Goal: Task Accomplishment & Management: Complete application form

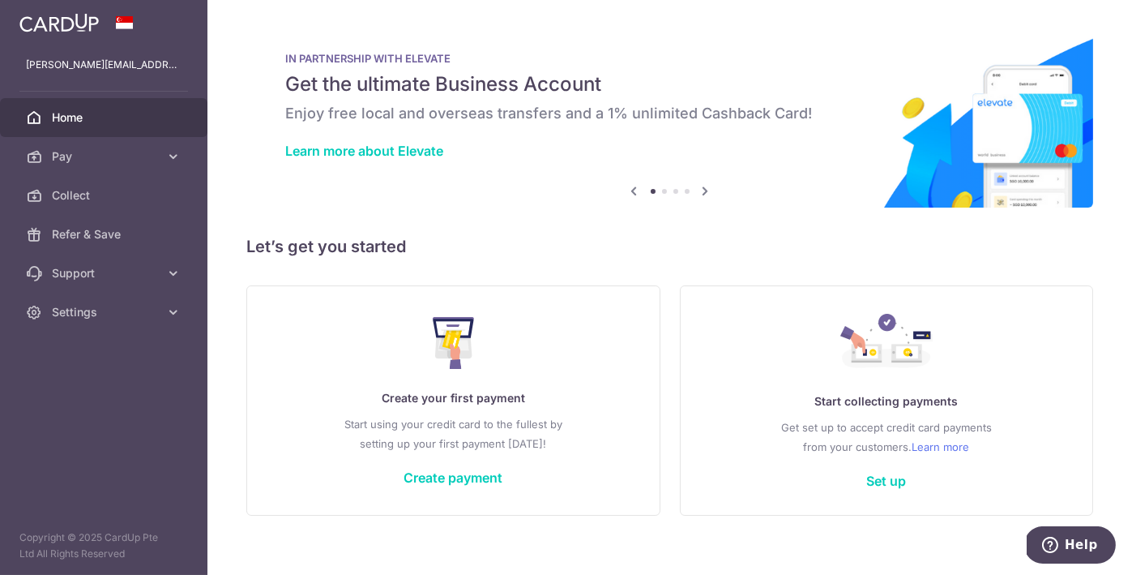
click at [453, 468] on div "Create your first payment Start using your credit card to the fullest by settin…" at bounding box center [454, 400] width 374 height 192
click at [450, 473] on link "Create payment" at bounding box center [453, 477] width 99 height 16
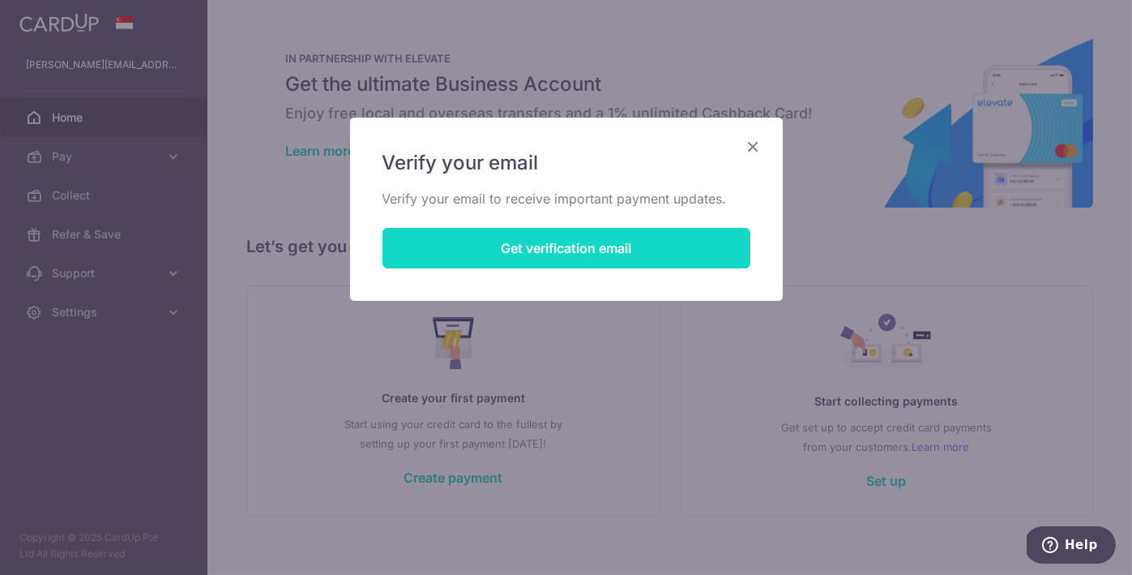
click at [597, 247] on button "Get verification email" at bounding box center [567, 248] width 368 height 41
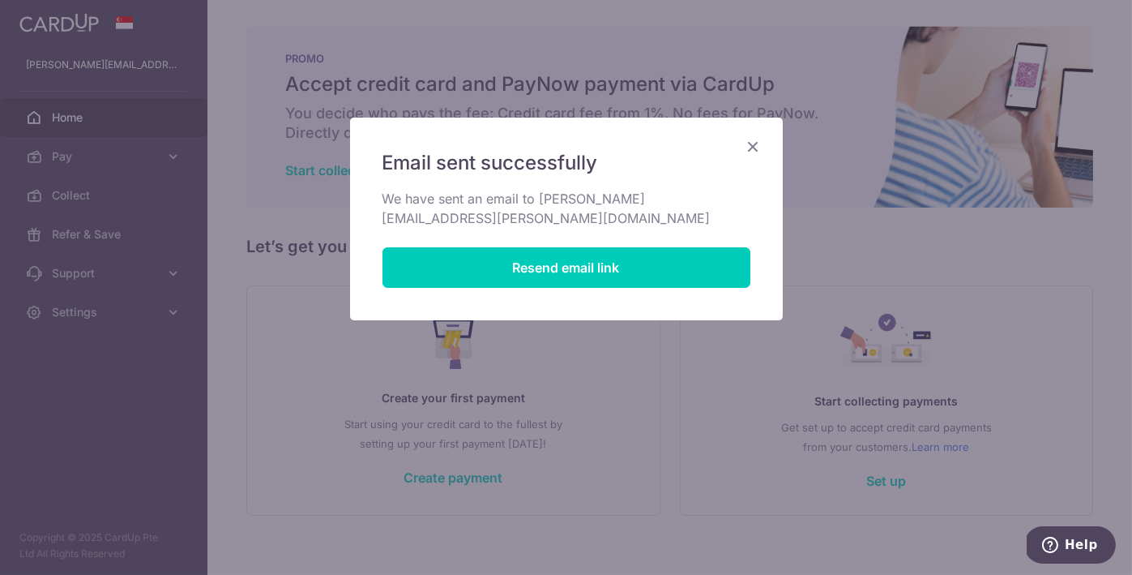
click at [752, 143] on icon "Close" at bounding box center [753, 146] width 19 height 20
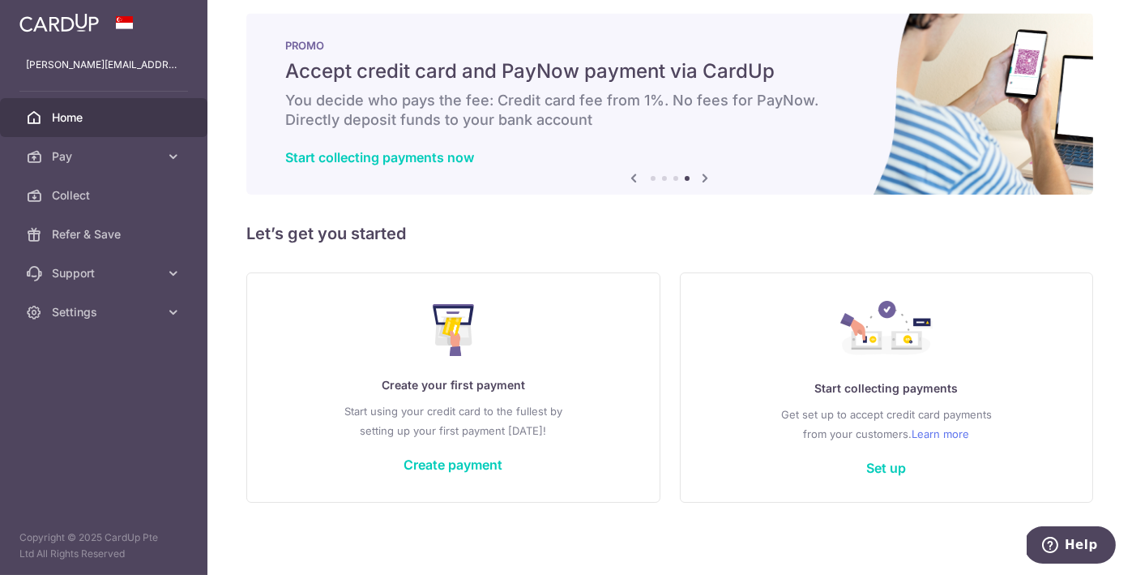
scroll to position [17, 0]
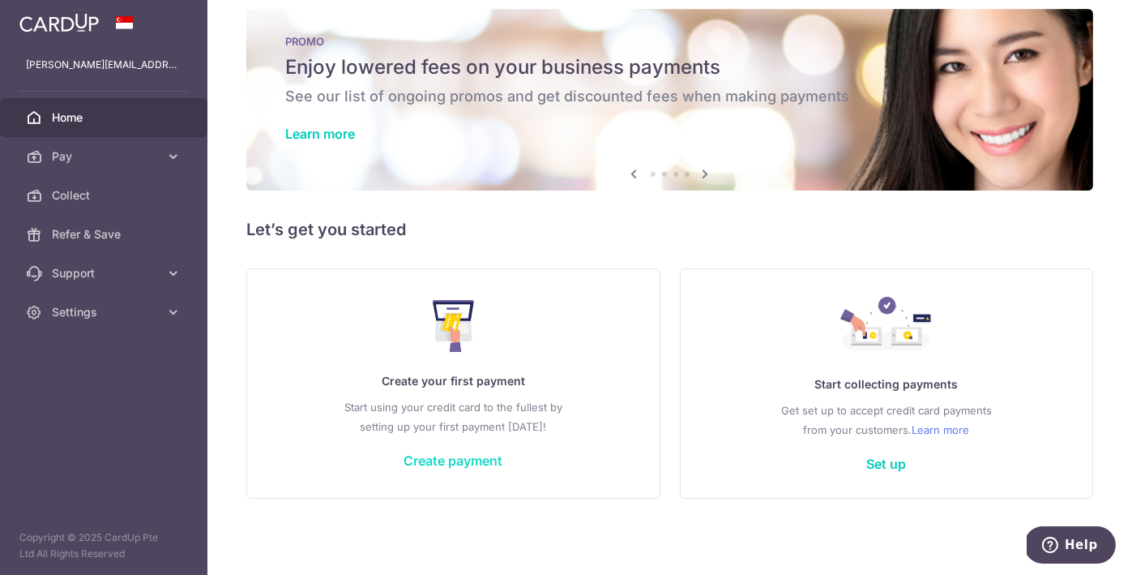
click at [477, 460] on link "Create payment" at bounding box center [453, 460] width 99 height 16
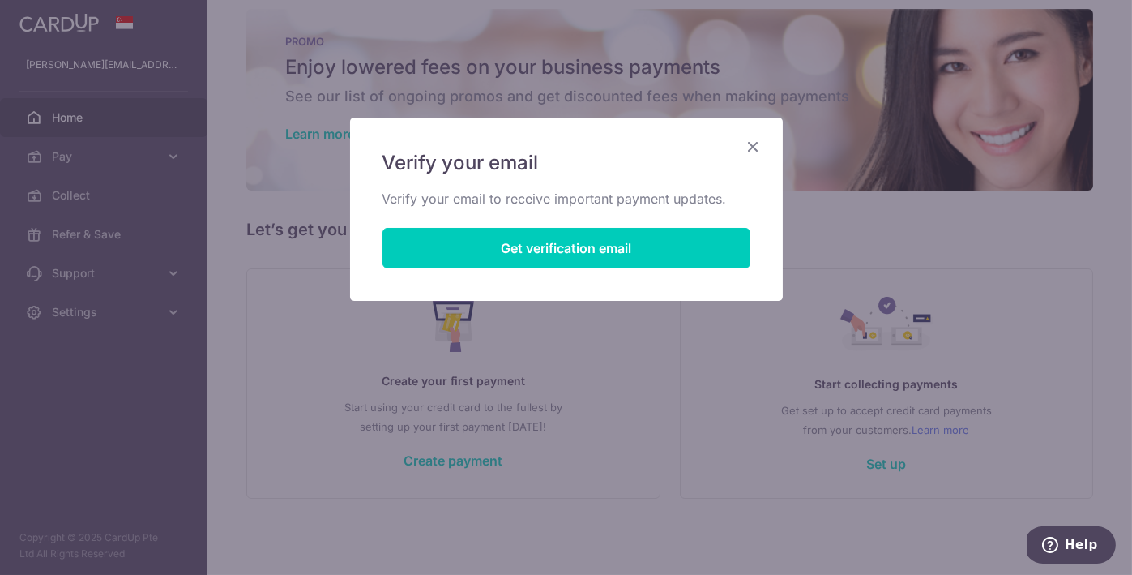
click at [759, 147] on icon "Close" at bounding box center [753, 146] width 19 height 20
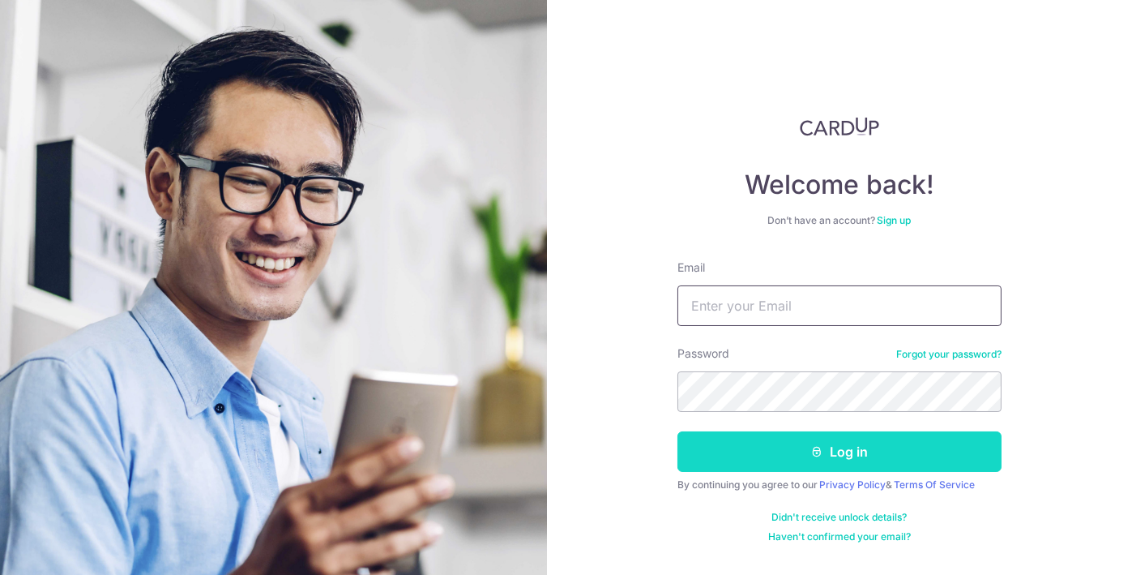
type input "[PERSON_NAME][EMAIL_ADDRESS][PERSON_NAME][DOMAIN_NAME]"
click at [745, 468] on button "Log in" at bounding box center [840, 451] width 324 height 41
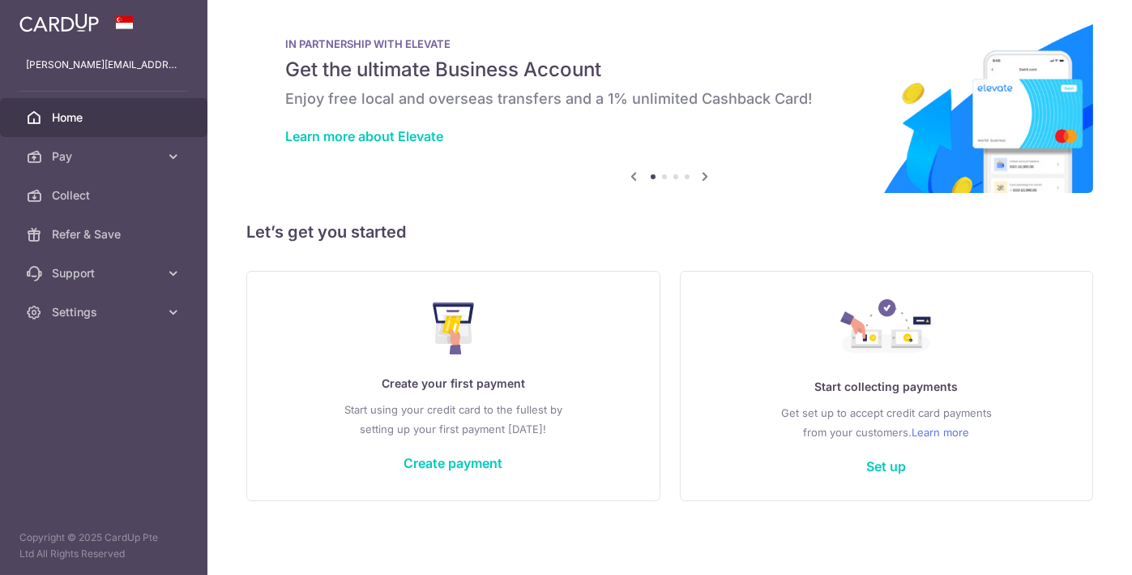
scroll to position [17, 0]
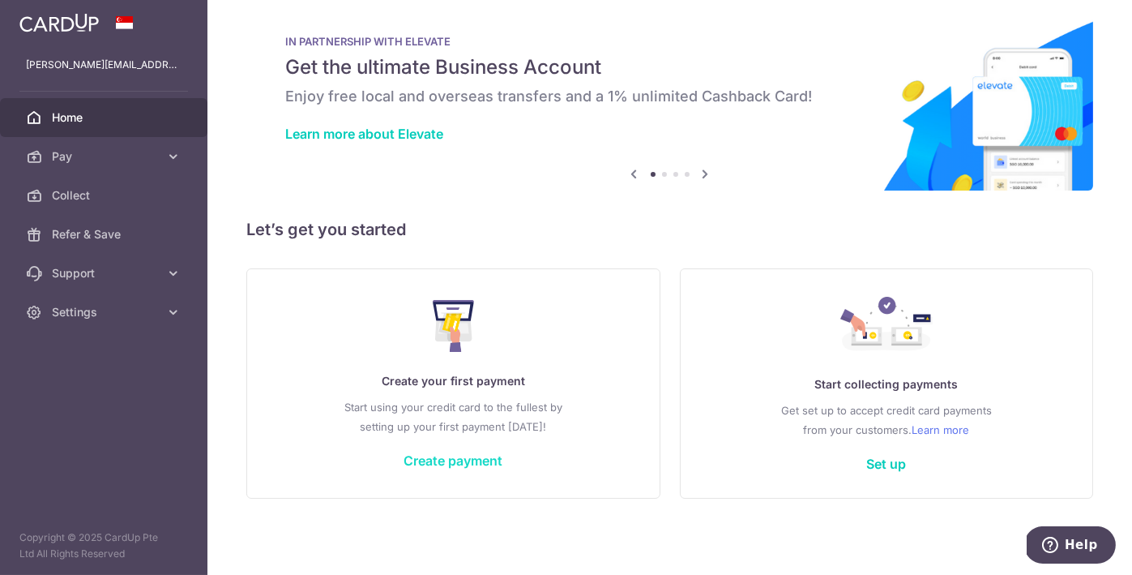
click at [461, 468] on link "Create payment" at bounding box center [453, 460] width 99 height 16
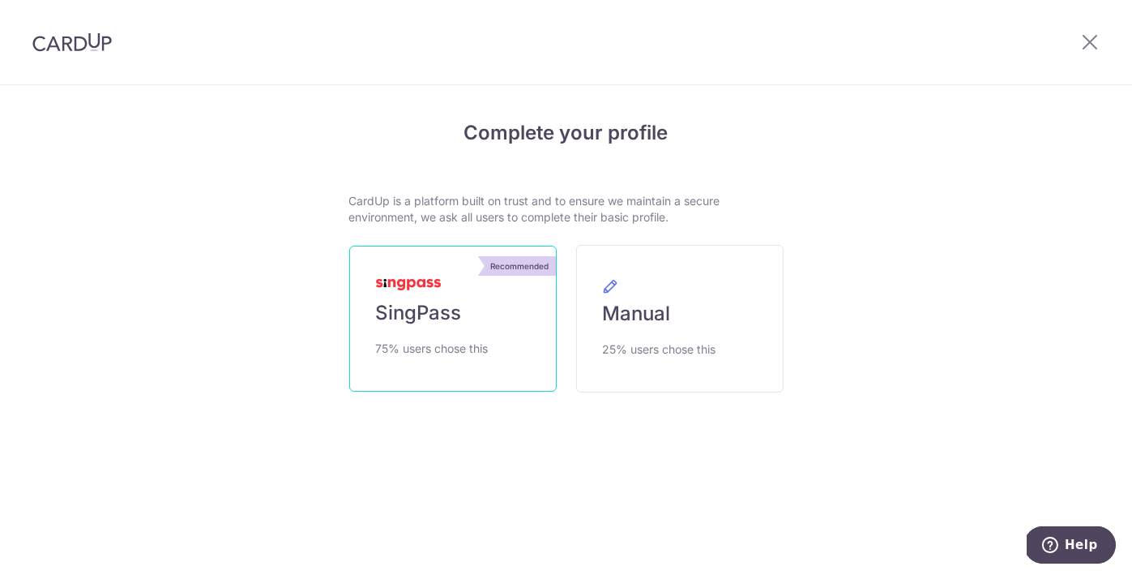
click at [461, 306] on link "Recommended SingPass 75% users chose this" at bounding box center [452, 319] width 207 height 146
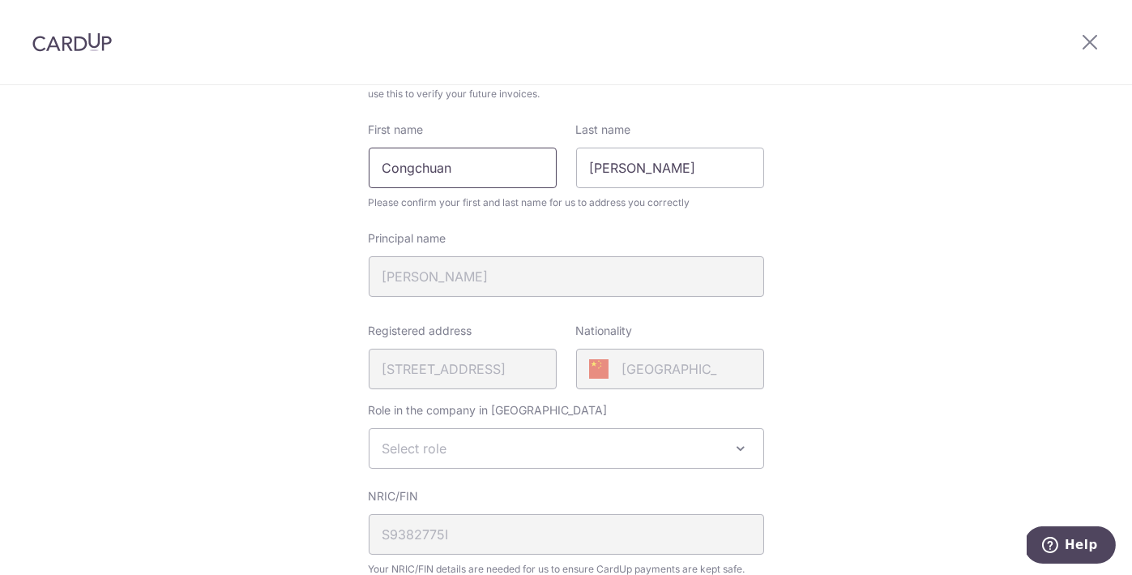
scroll to position [81, 0]
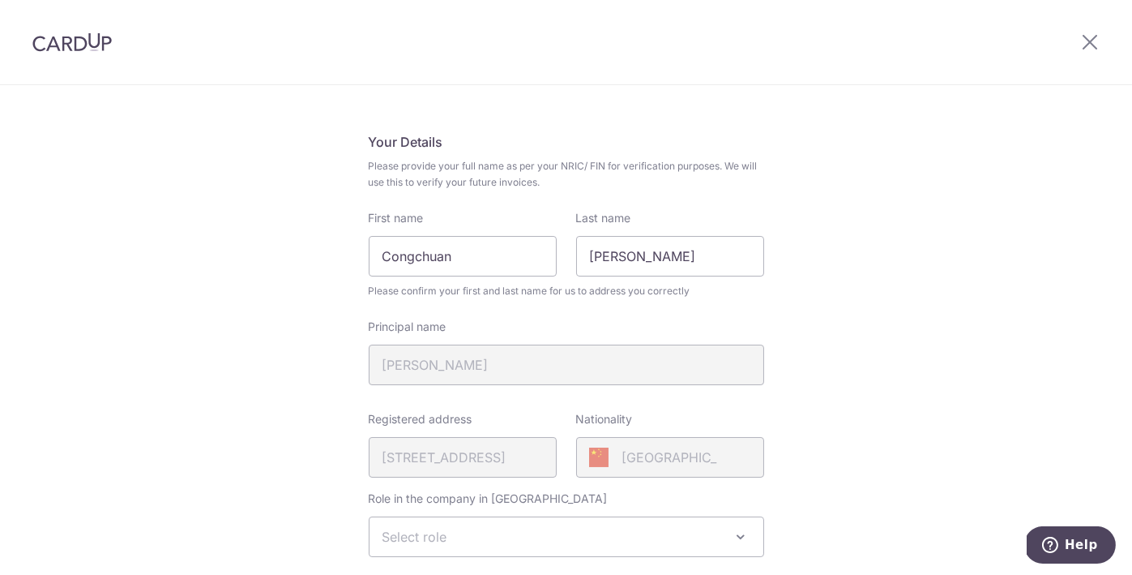
drag, startPoint x: 494, startPoint y: 169, endPoint x: 571, endPoint y: 177, distance: 76.5
click at [571, 177] on span "Please provide your full name as per your NRIC/ FIN for verification purposes. …" at bounding box center [567, 174] width 396 height 32
click at [626, 148] on h5 "Your Details" at bounding box center [567, 141] width 396 height 19
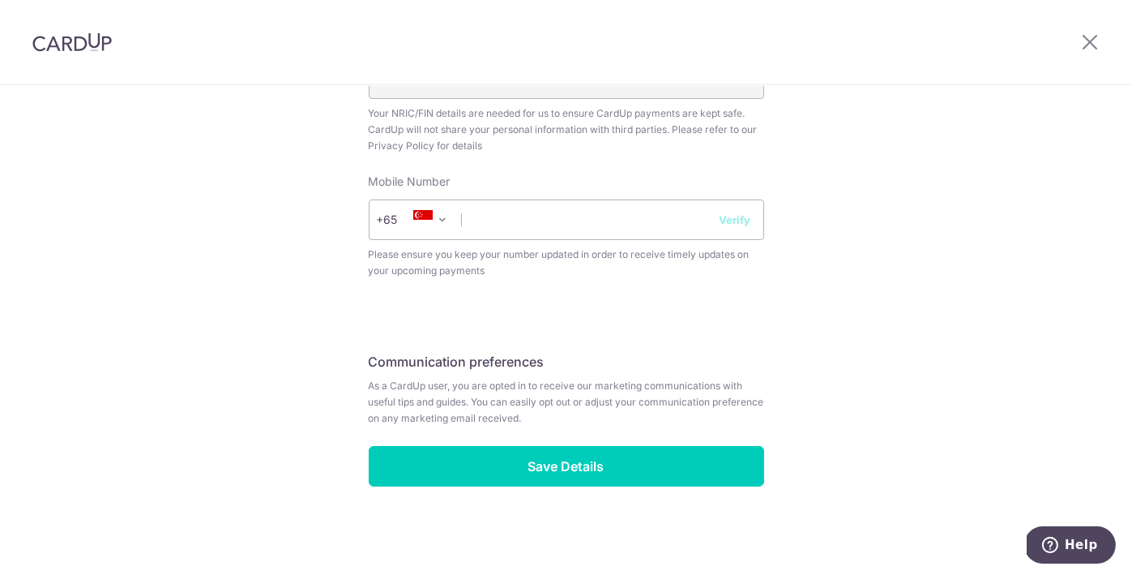
scroll to position [301, 0]
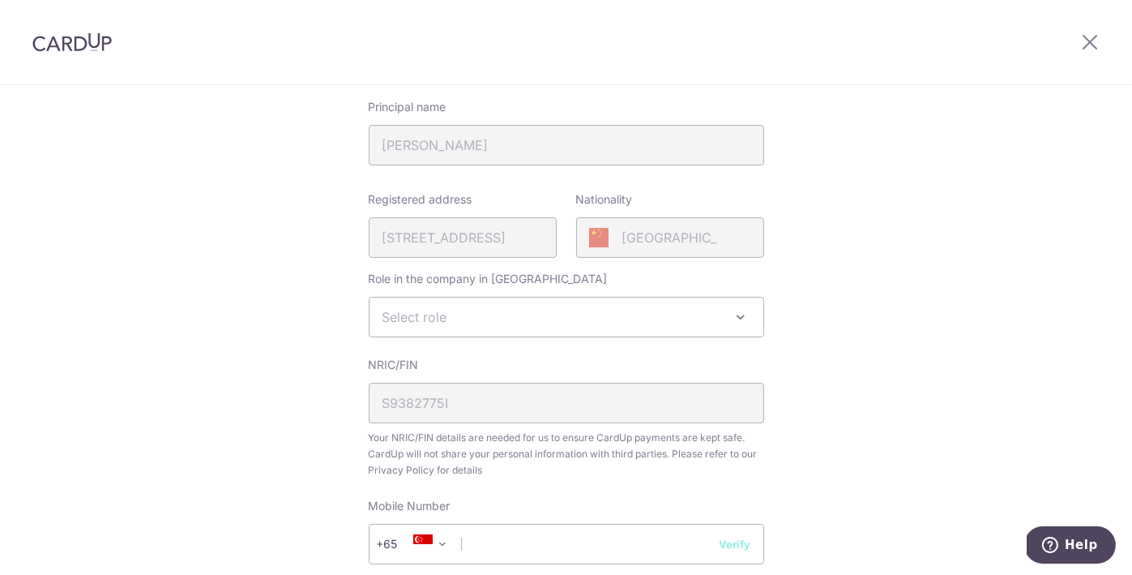
click at [647, 318] on span "Select role" at bounding box center [567, 316] width 394 height 39
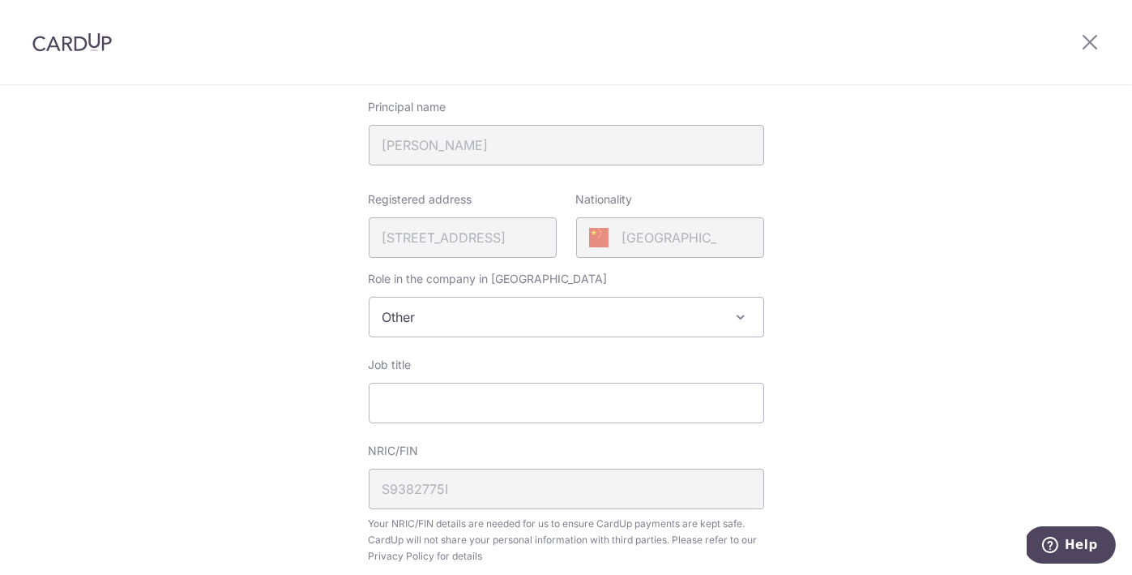
select select "other"
click at [950, 370] on div "Review your details Your Details Please provide your full name as per your NRIC…" at bounding box center [566, 504] width 1132 height 1439
click at [568, 404] on input "Job title" at bounding box center [567, 403] width 396 height 41
type input "Finance"
click at [929, 329] on div "Review your details Your Details Please provide your full name as per your NRIC…" at bounding box center [566, 504] width 1132 height 1439
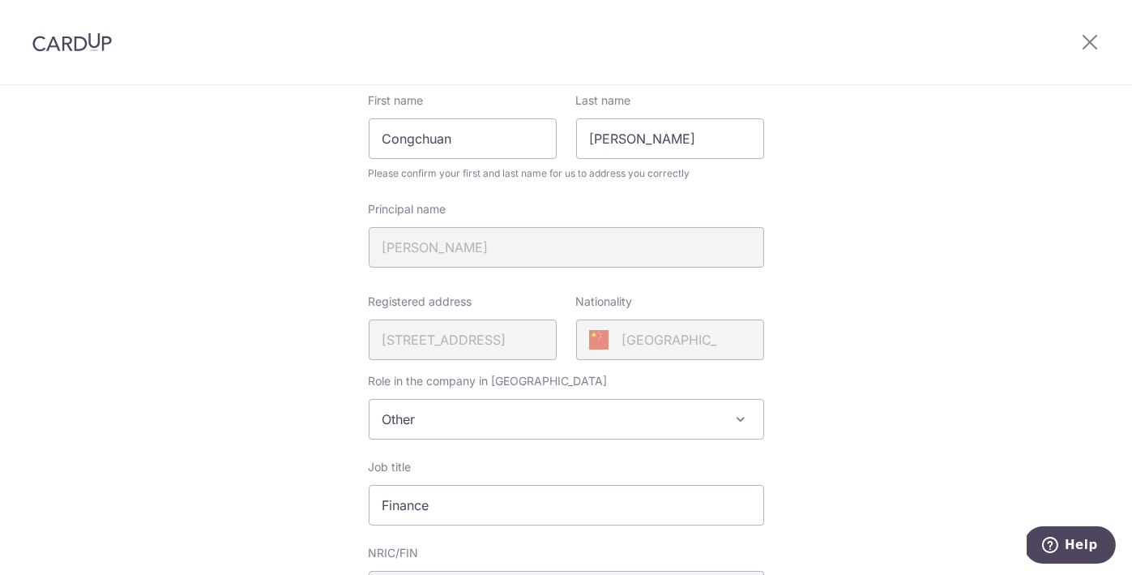
scroll to position [58, 0]
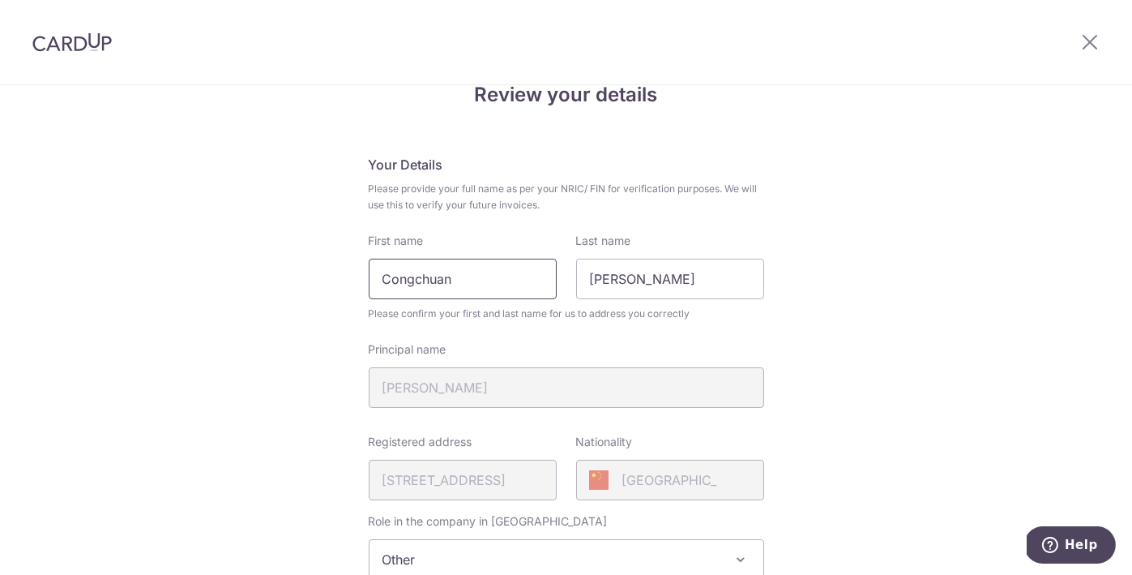
click at [451, 264] on input "Congchuan" at bounding box center [463, 279] width 188 height 41
type input "Debbie"
type input "CHEN"
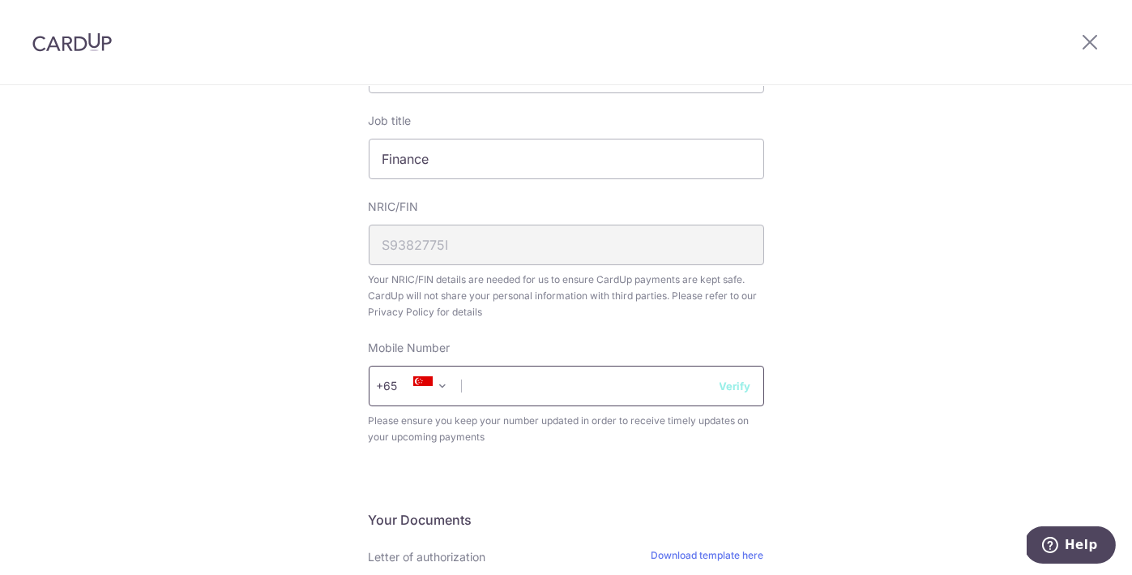
scroll to position [625, 0]
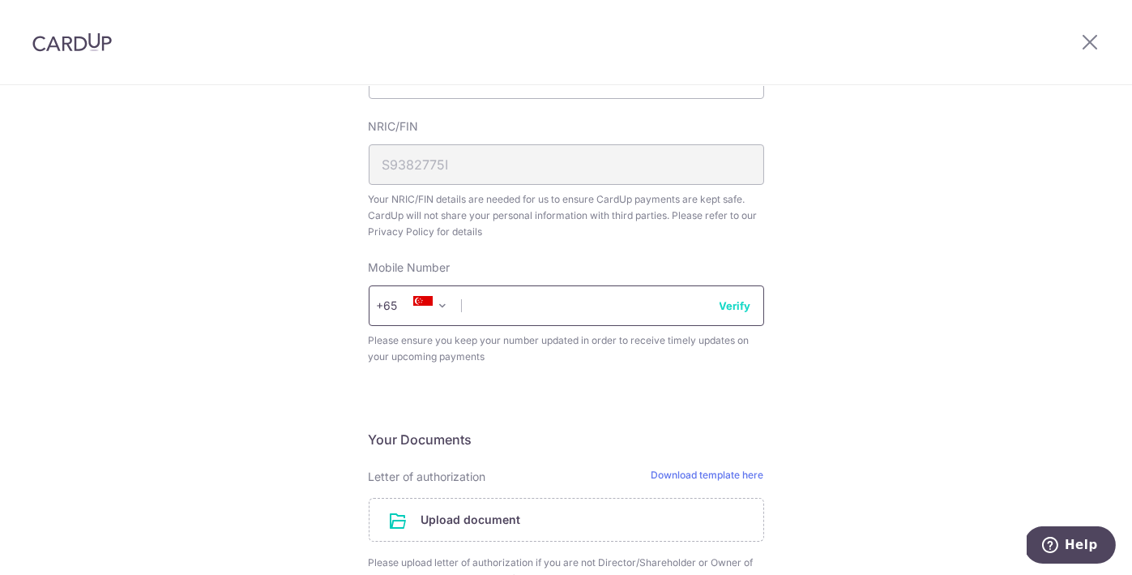
click at [562, 313] on input "text" at bounding box center [567, 305] width 396 height 41
click at [740, 292] on input "85988663" at bounding box center [567, 305] width 396 height 41
click at [712, 302] on input "85988663" at bounding box center [567, 305] width 396 height 41
type input "85988663"
click at [743, 297] on button "Verify" at bounding box center [736, 305] width 32 height 16
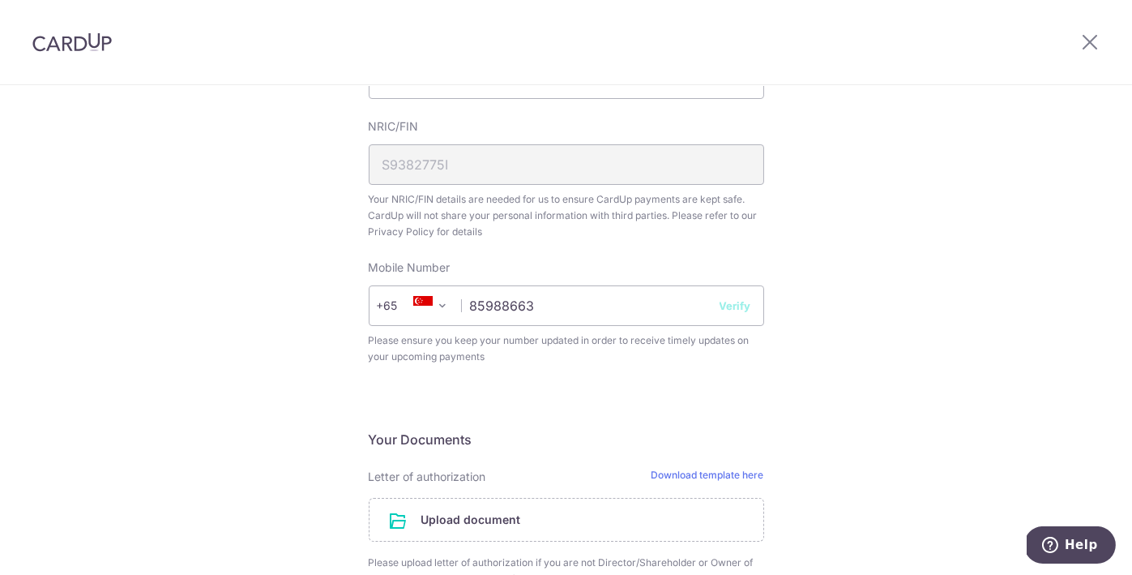
click at [937, 252] on div "Review your details Your Details Please provide your full name as per your NRIC…" at bounding box center [566, 180] width 1132 height 1439
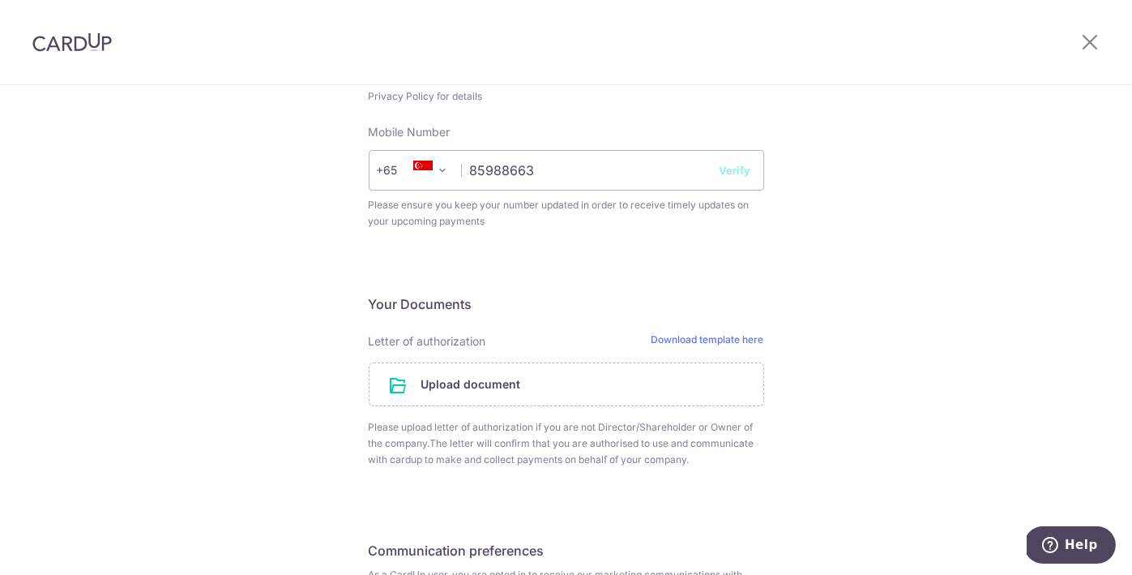
scroll to position [787, 0]
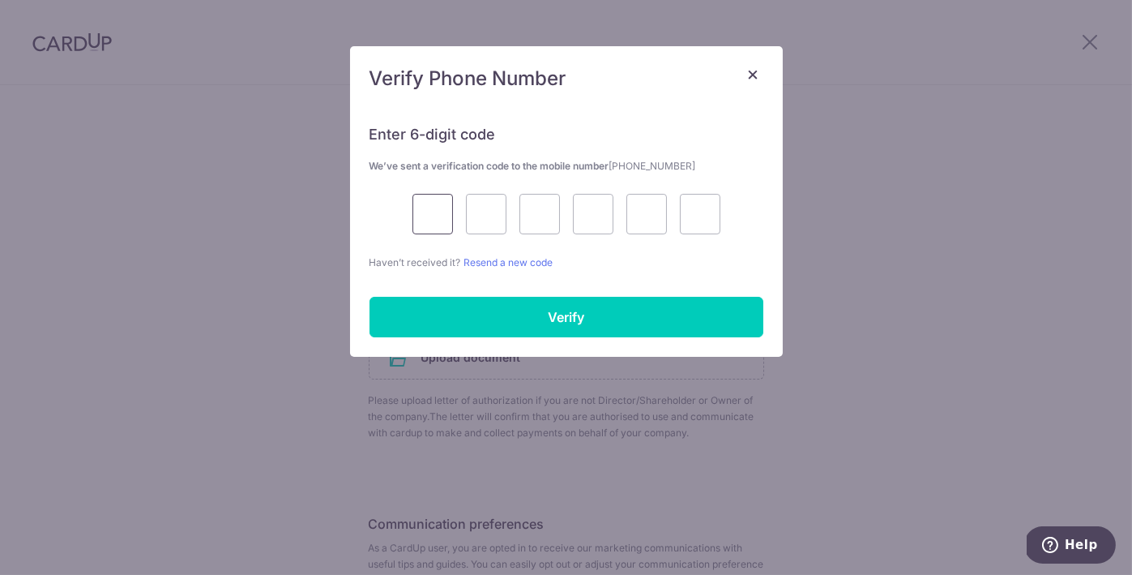
click at [428, 226] on input "text" at bounding box center [433, 214] width 41 height 41
type input "1"
type input "4"
type input "7"
type input "2"
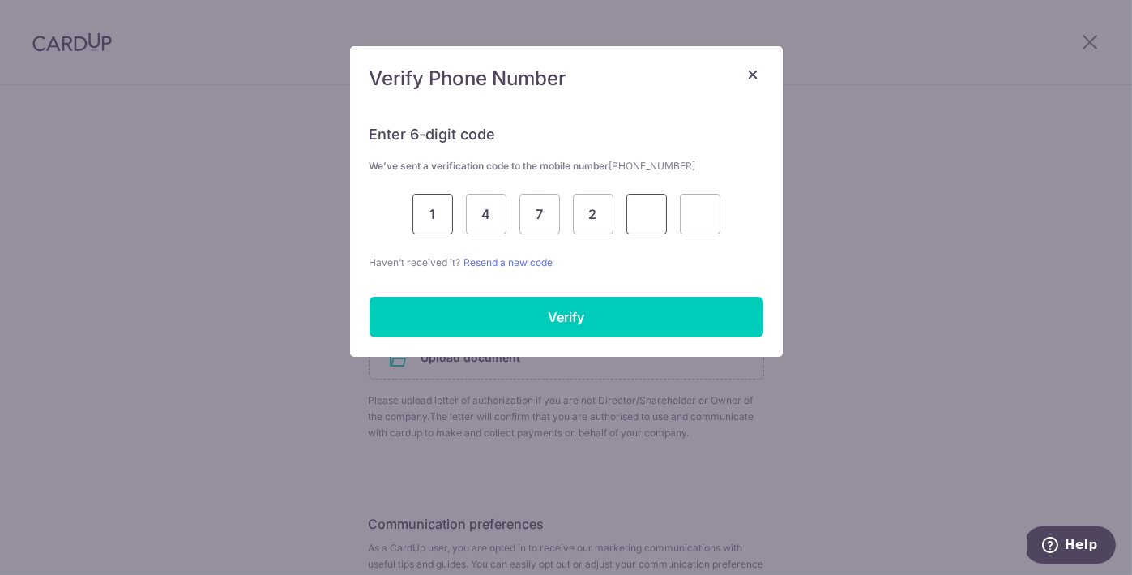
type input "9"
type input "7"
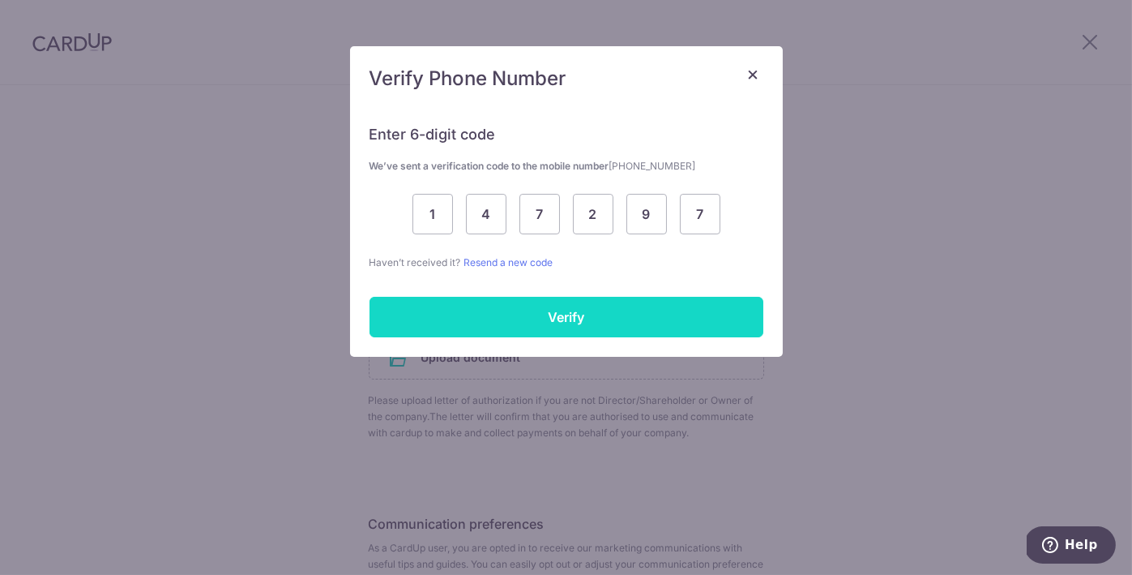
click at [427, 303] on input "Verify" at bounding box center [567, 317] width 394 height 41
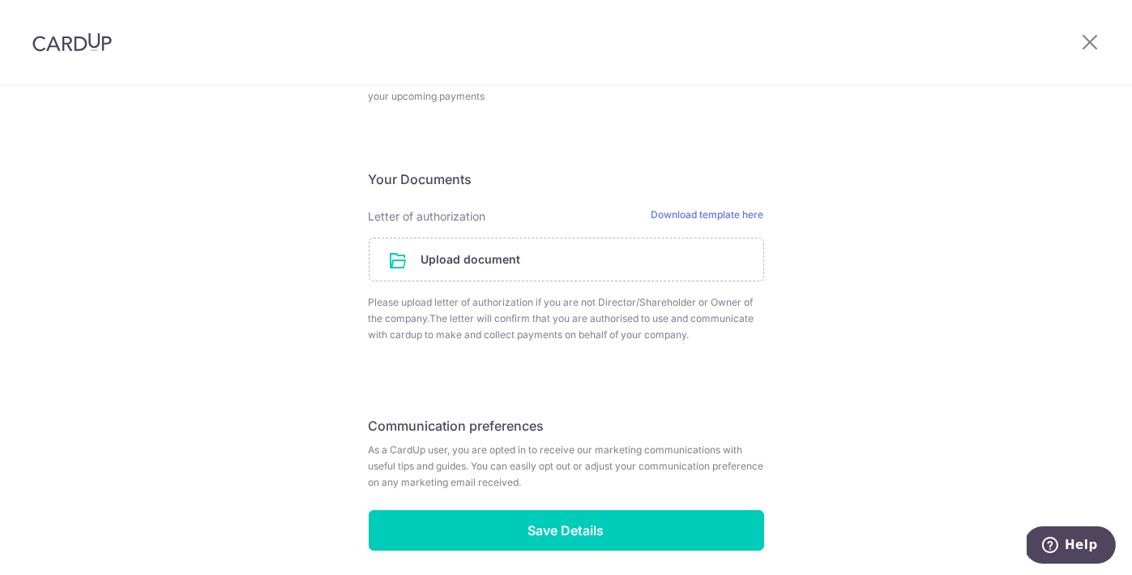
scroll to position [948, 0]
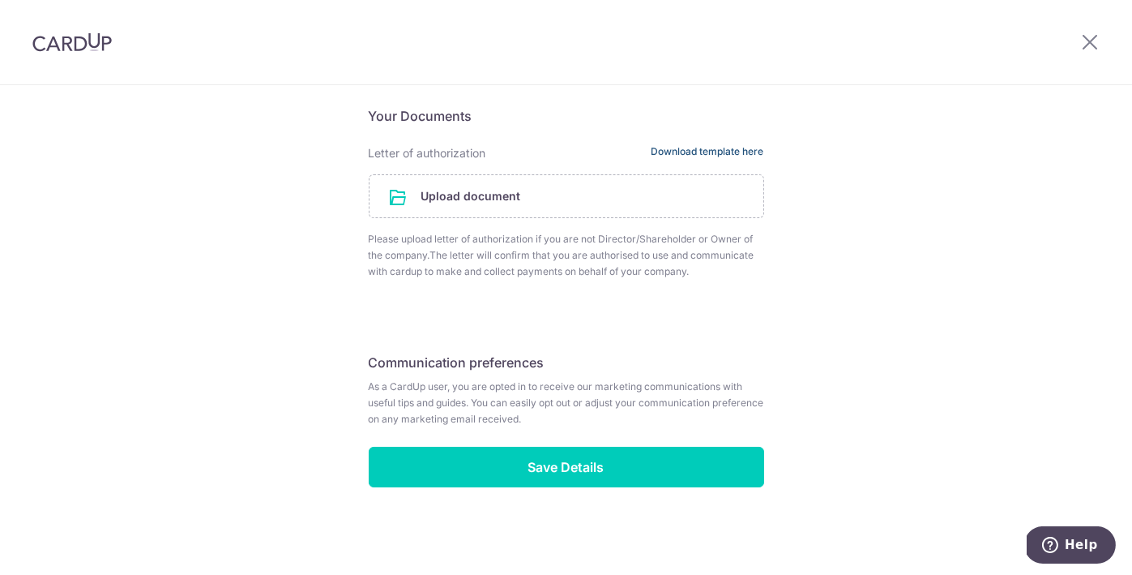
click at [745, 145] on link "Download template here" at bounding box center [708, 153] width 113 height 16
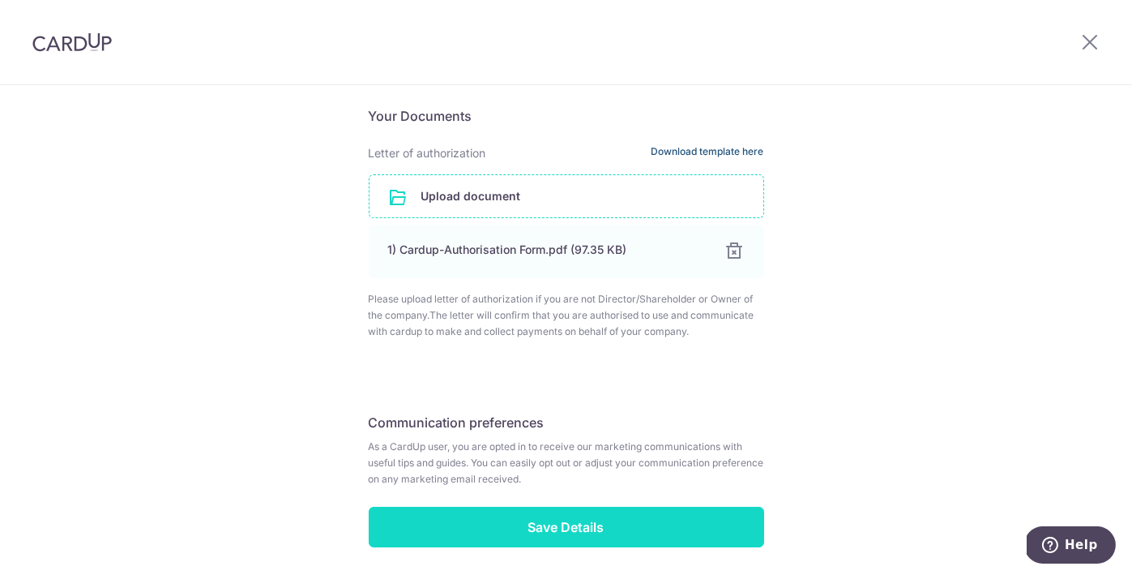
scroll to position [1009, 0]
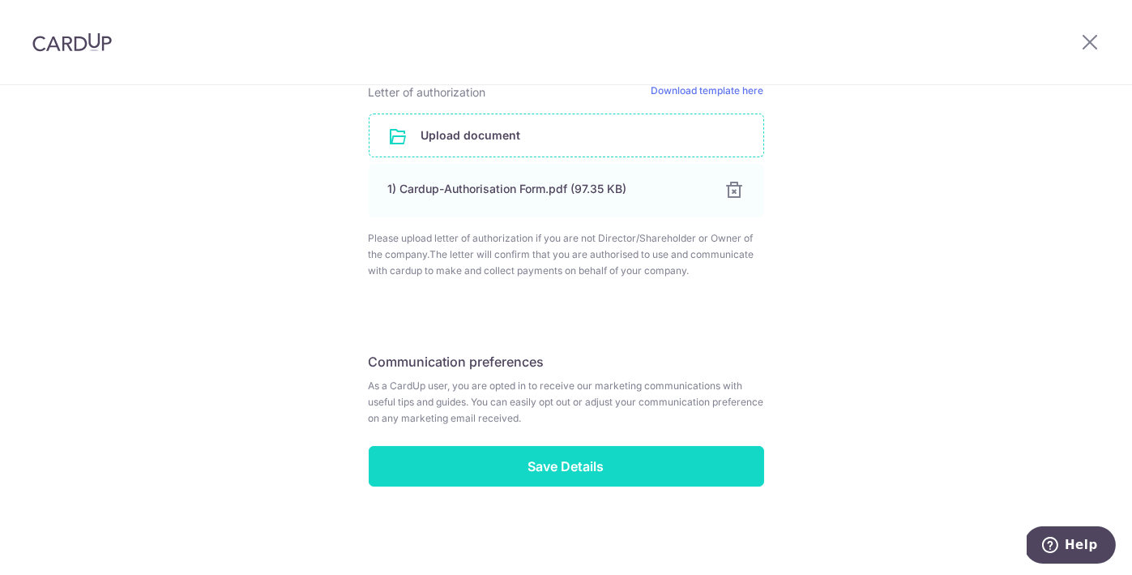
click at [594, 475] on input "Save Details" at bounding box center [567, 466] width 396 height 41
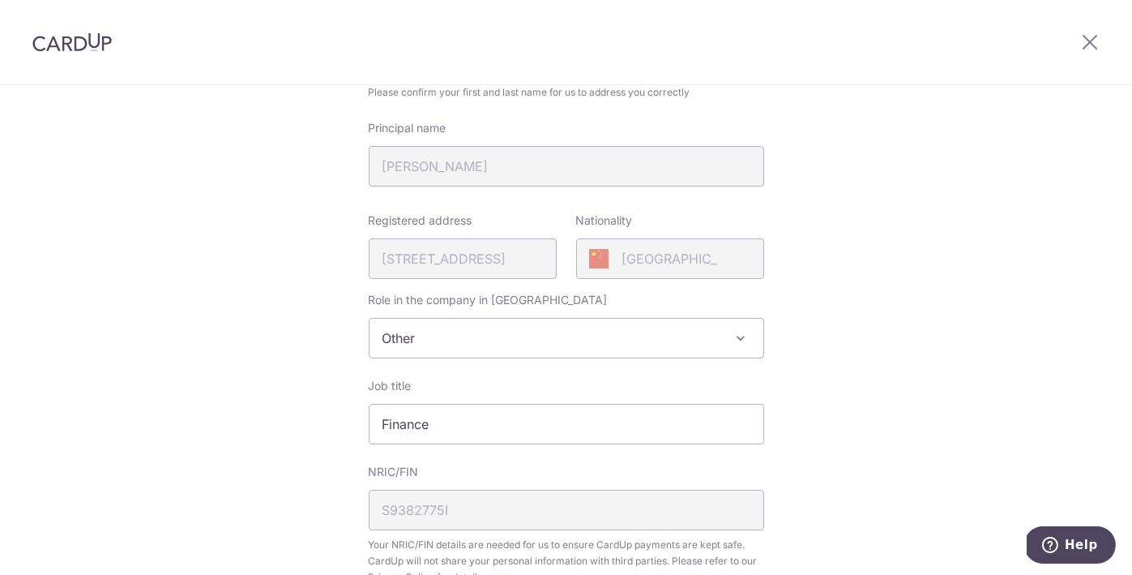
scroll to position [0, 0]
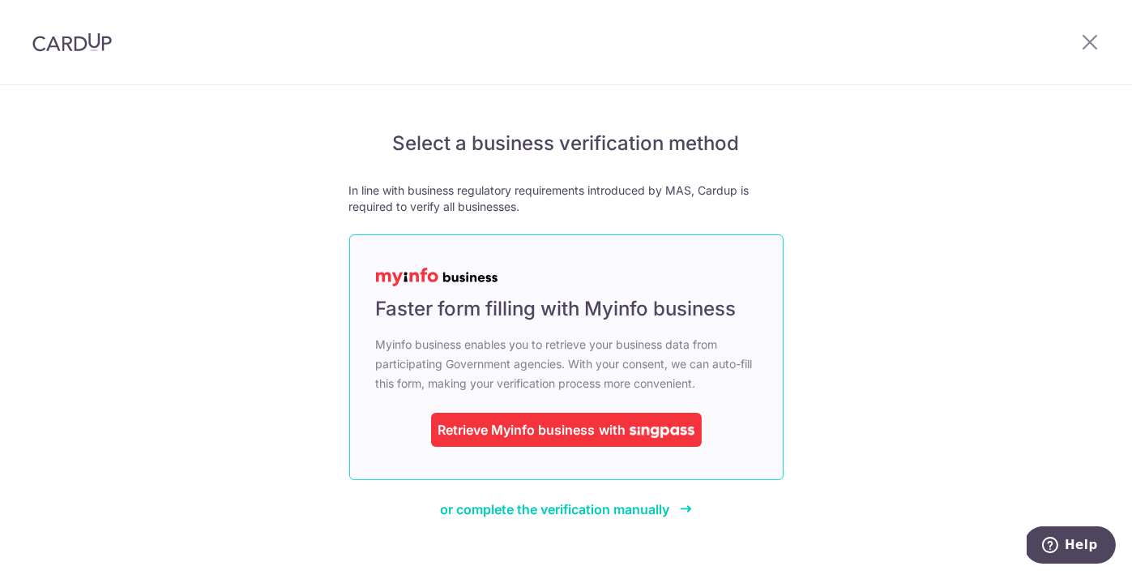
scroll to position [19, 0]
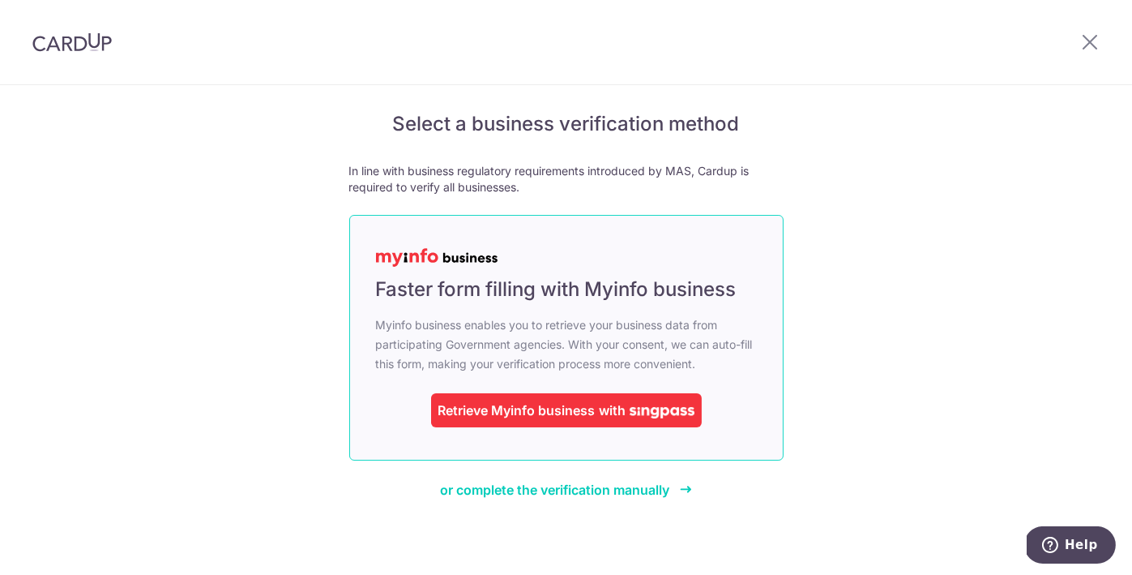
click at [687, 421] on div "Retrieve Myinfo business with" at bounding box center [566, 410] width 271 height 34
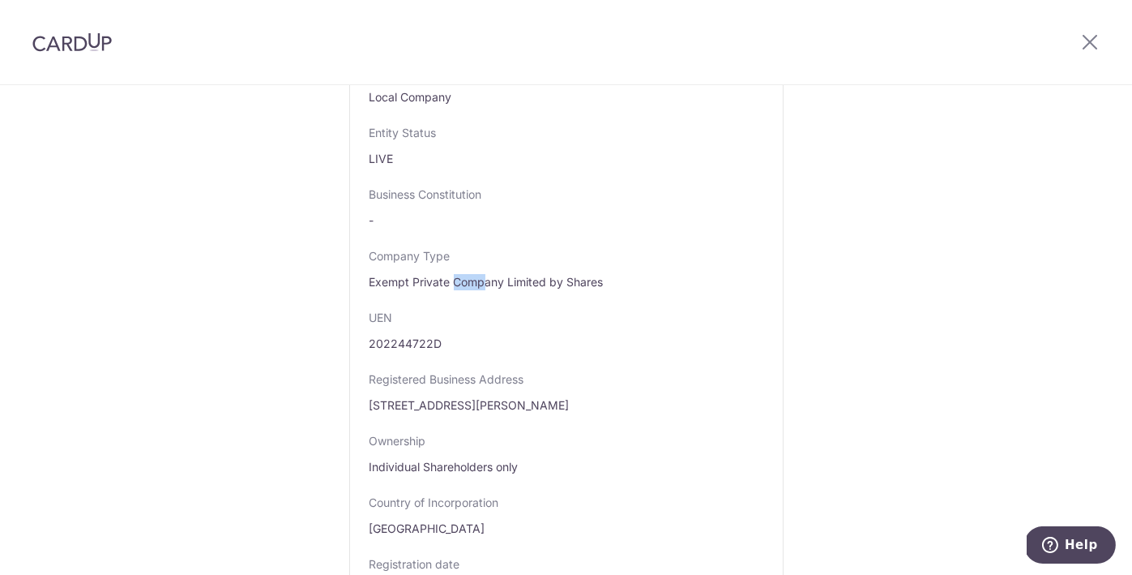
drag, startPoint x: 483, startPoint y: 278, endPoint x: 579, endPoint y: 278, distance: 95.6
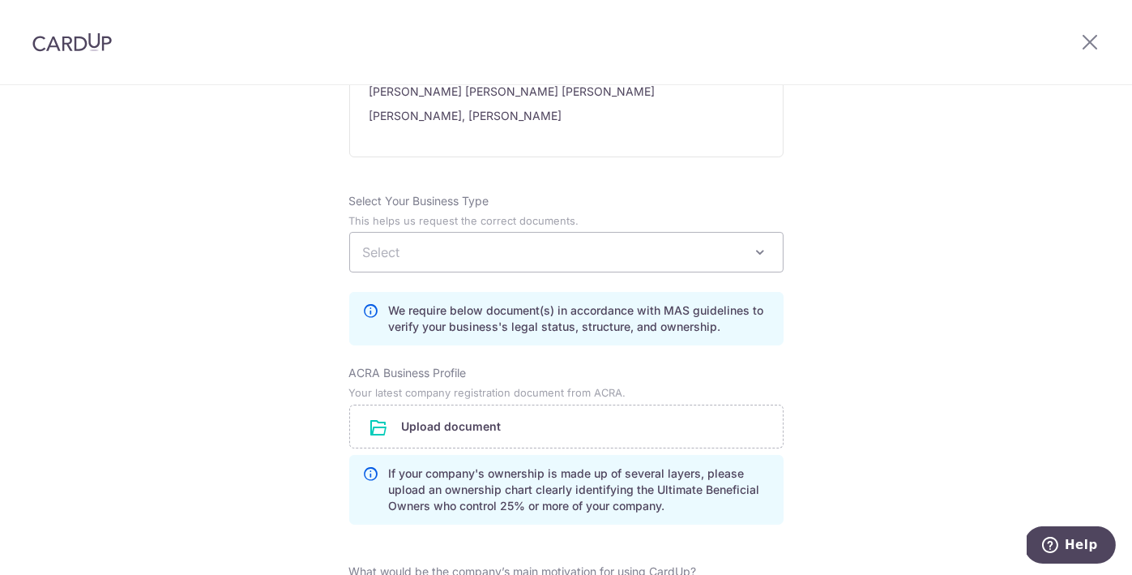
scroll to position [1054, 0]
click at [499, 261] on span "Select" at bounding box center [566, 251] width 433 height 39
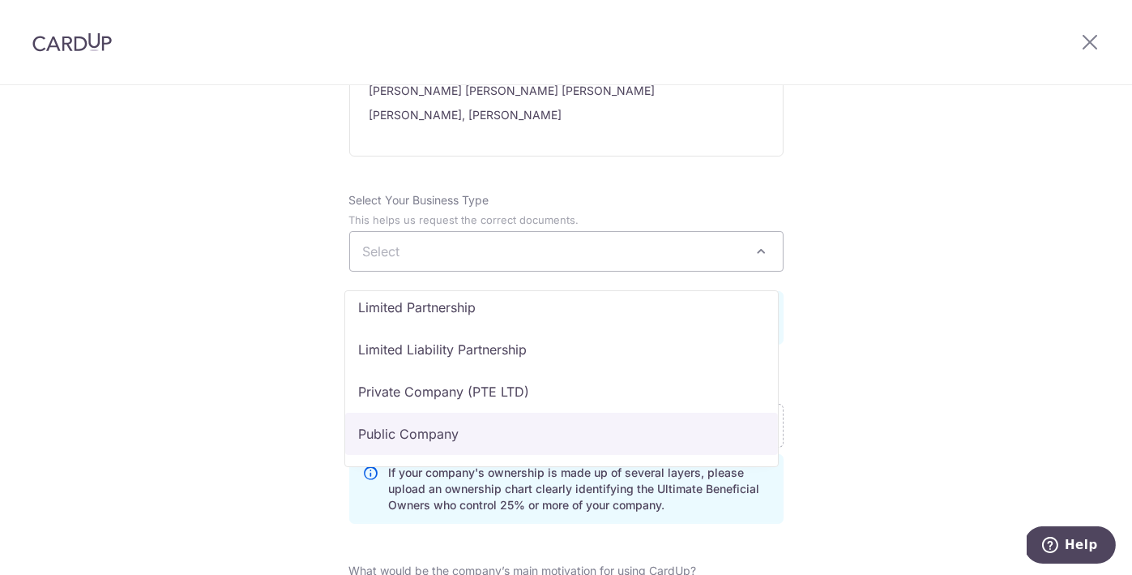
scroll to position [133, 0]
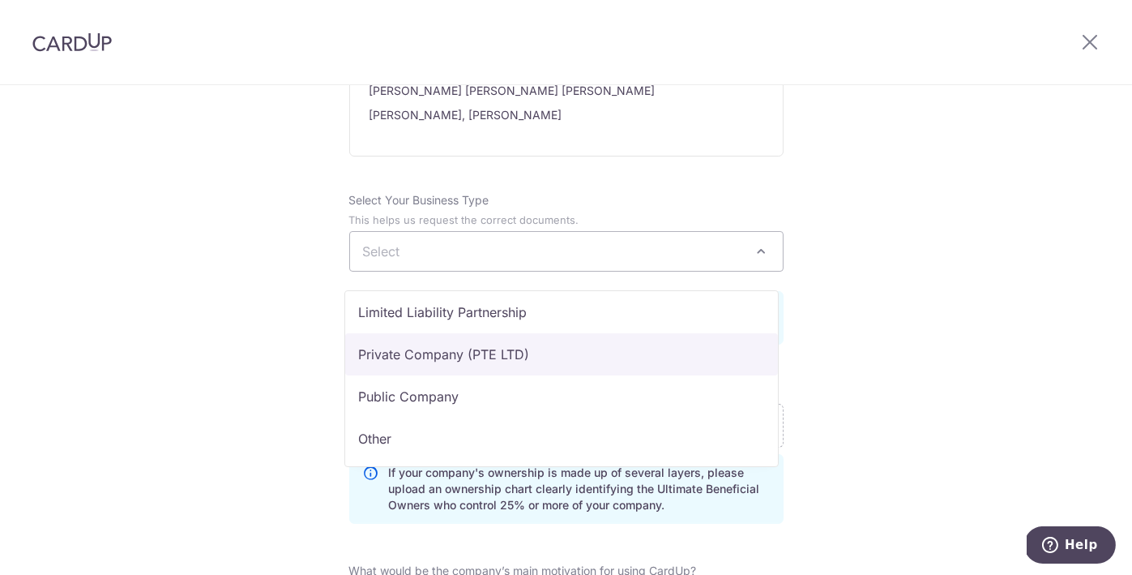
select select "Private Company (PTE LTD)"
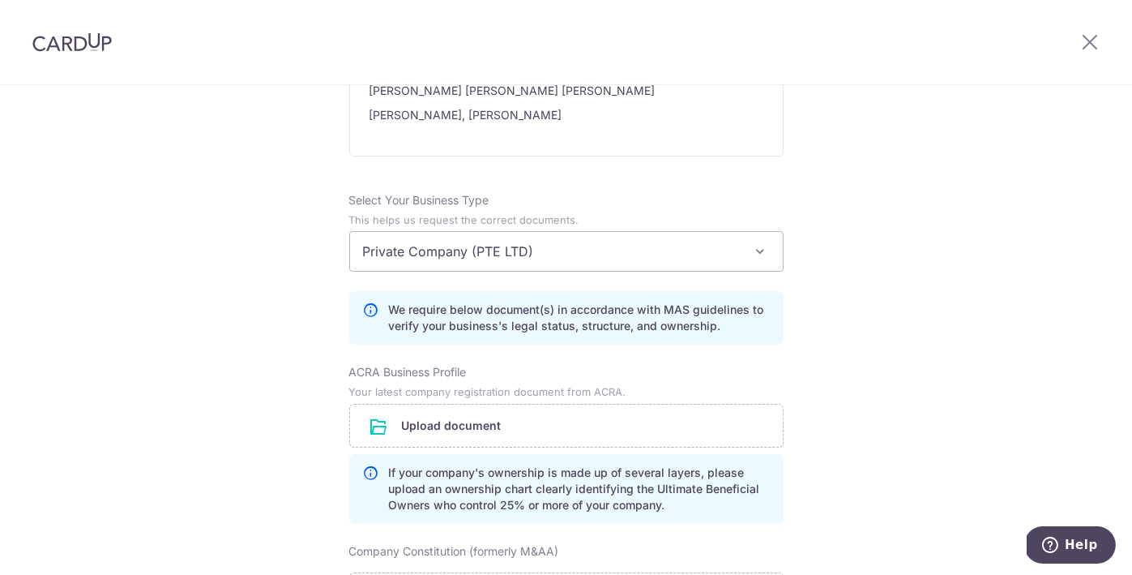
click at [896, 329] on div "Review the company details Company details View all The following details are r…" at bounding box center [566, 162] width 1132 height 2262
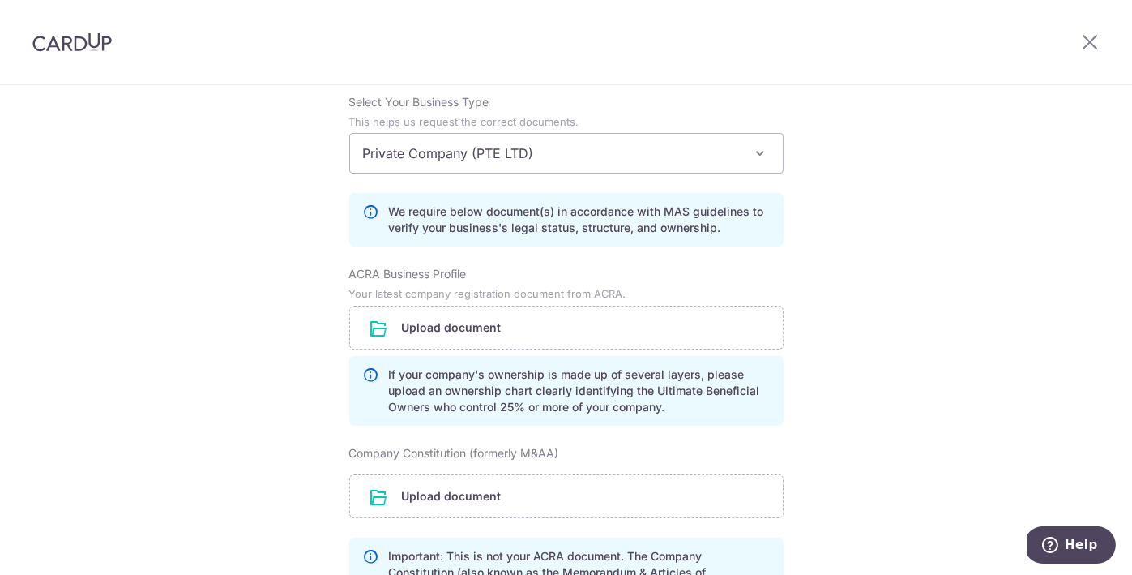
scroll to position [1216, 0]
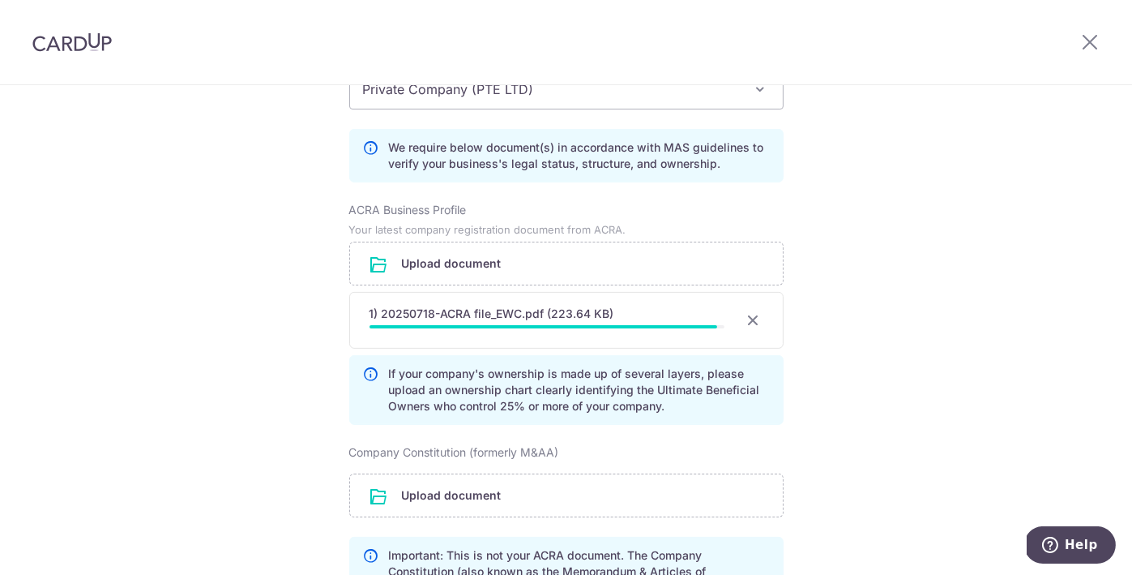
click at [916, 280] on div "Review the company details Company details View all The following details are r…" at bounding box center [566, 31] width 1132 height 2325
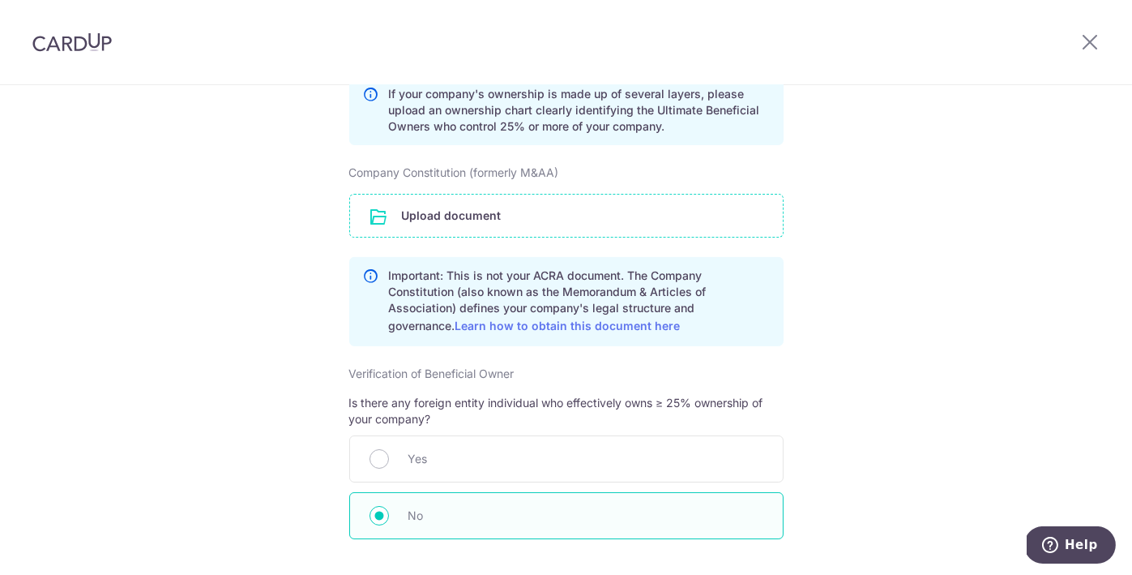
scroll to position [1459, 0]
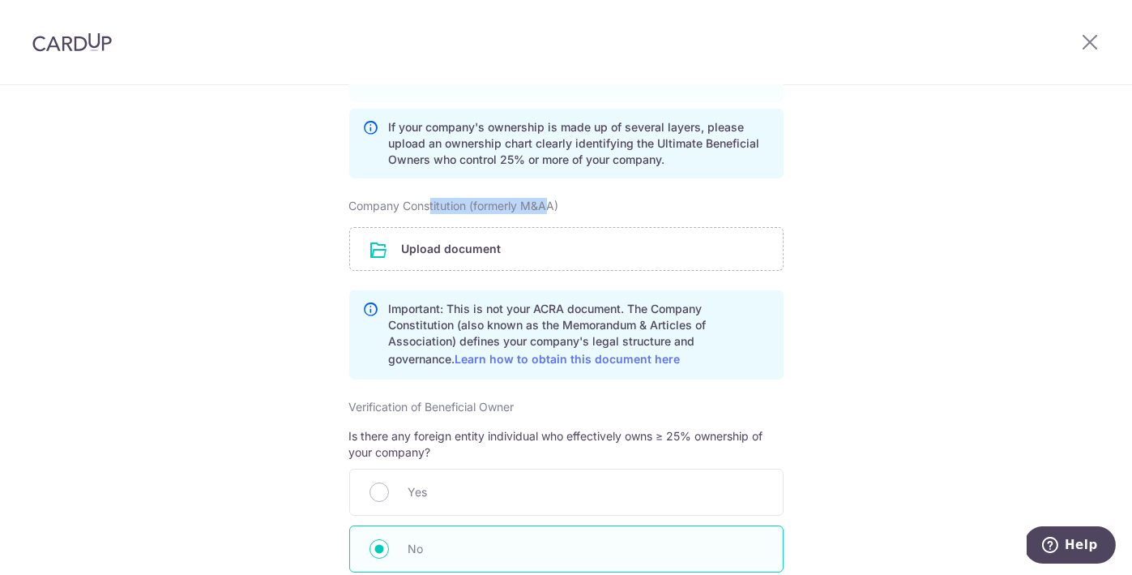
drag, startPoint x: 428, startPoint y: 217, endPoint x: 546, endPoint y: 217, distance: 118.3
click at [546, 214] on label "Company Constitution (formerly M&AA)" at bounding box center [454, 206] width 210 height 16
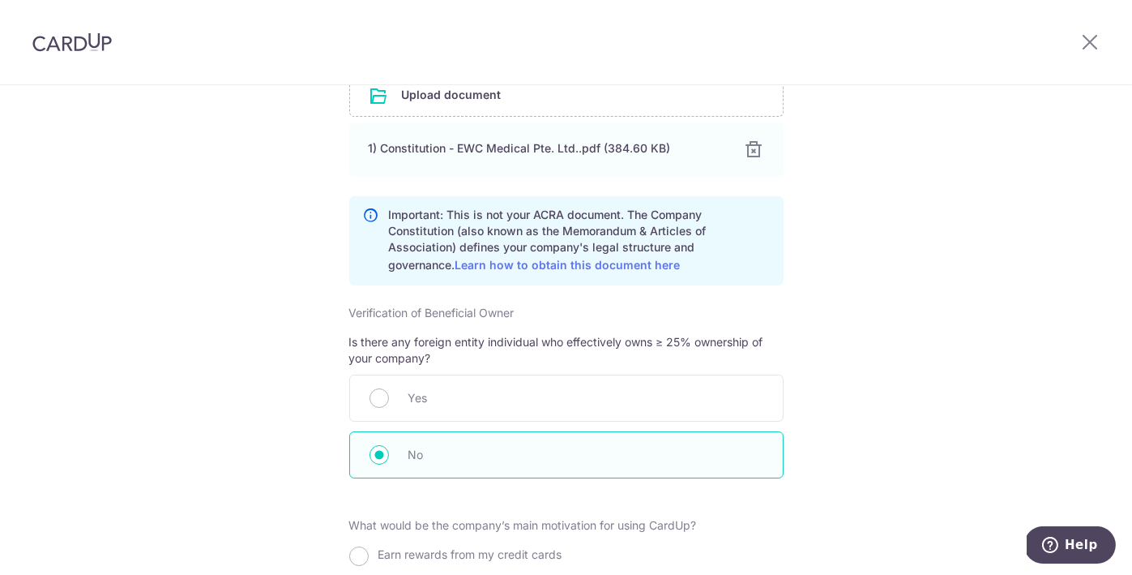
scroll to position [1702, 0]
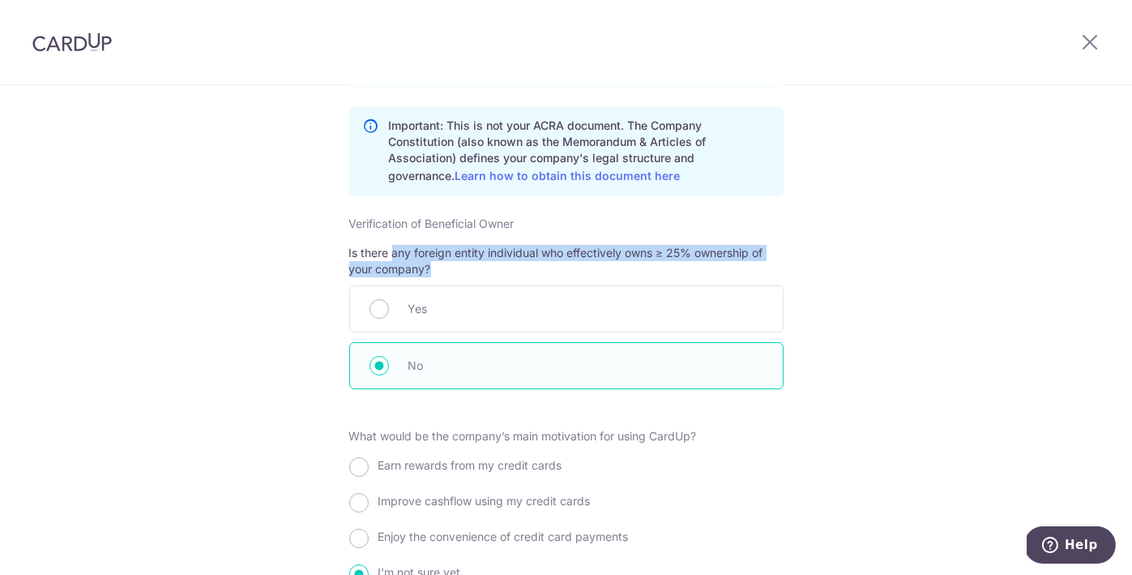
drag, startPoint x: 391, startPoint y: 266, endPoint x: 471, endPoint y: 280, distance: 81.6
click at [471, 277] on p "Is there any foreign entity individual who effectively owns ≥ 25% ownership of …" at bounding box center [566, 261] width 434 height 32
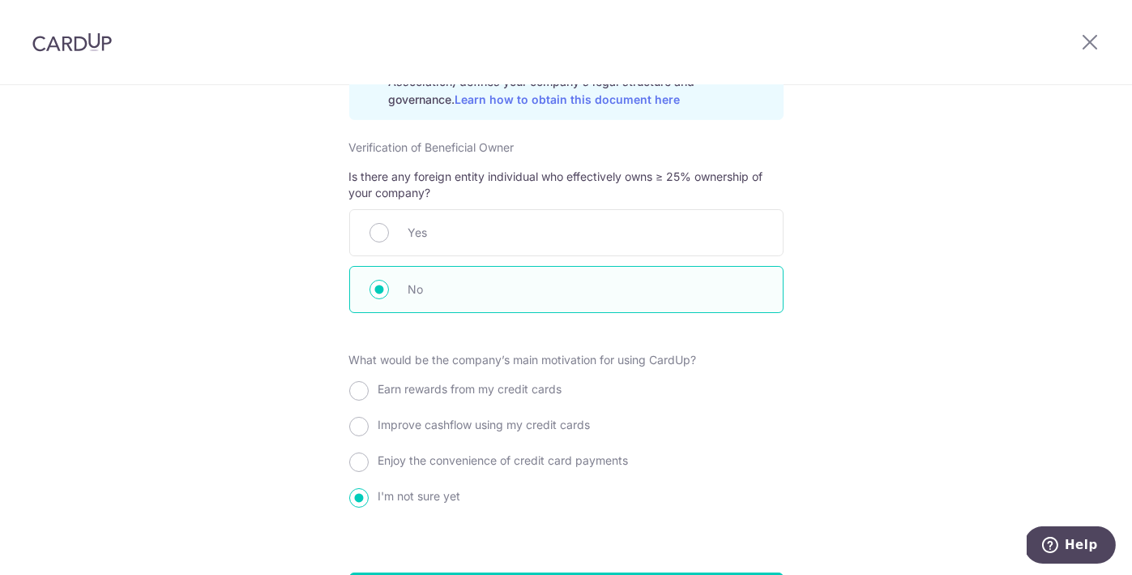
scroll to position [1904, 0]
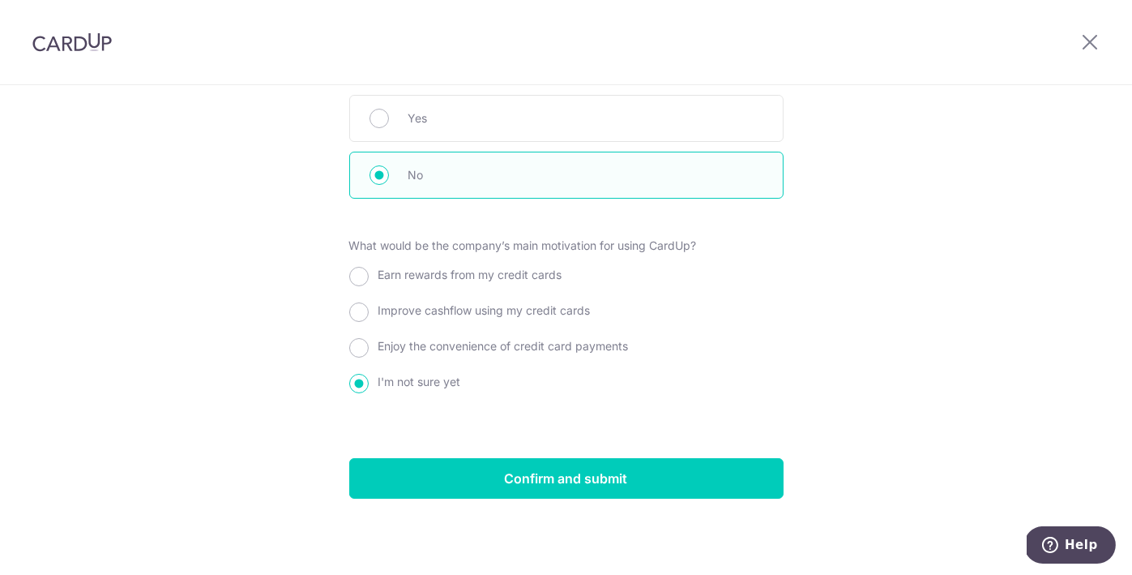
click at [507, 276] on span "Earn rewards from my credit cards" at bounding box center [471, 274] width 184 height 14
click at [369, 276] on input "Earn rewards from my credit cards" at bounding box center [358, 276] width 19 height 19
radio input "true"
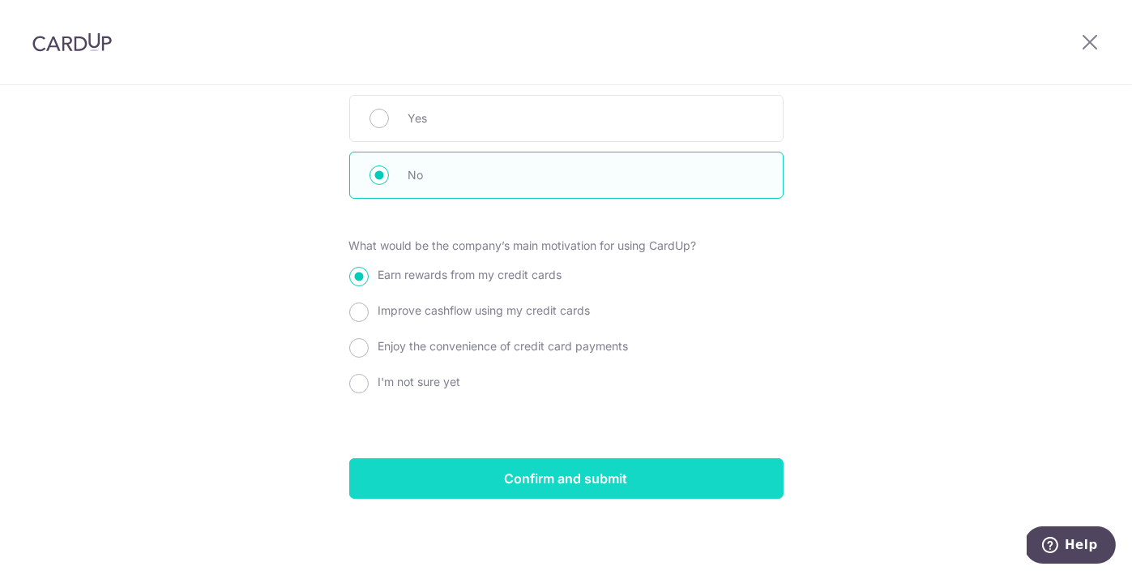
click at [622, 470] on input "Confirm and submit" at bounding box center [566, 478] width 434 height 41
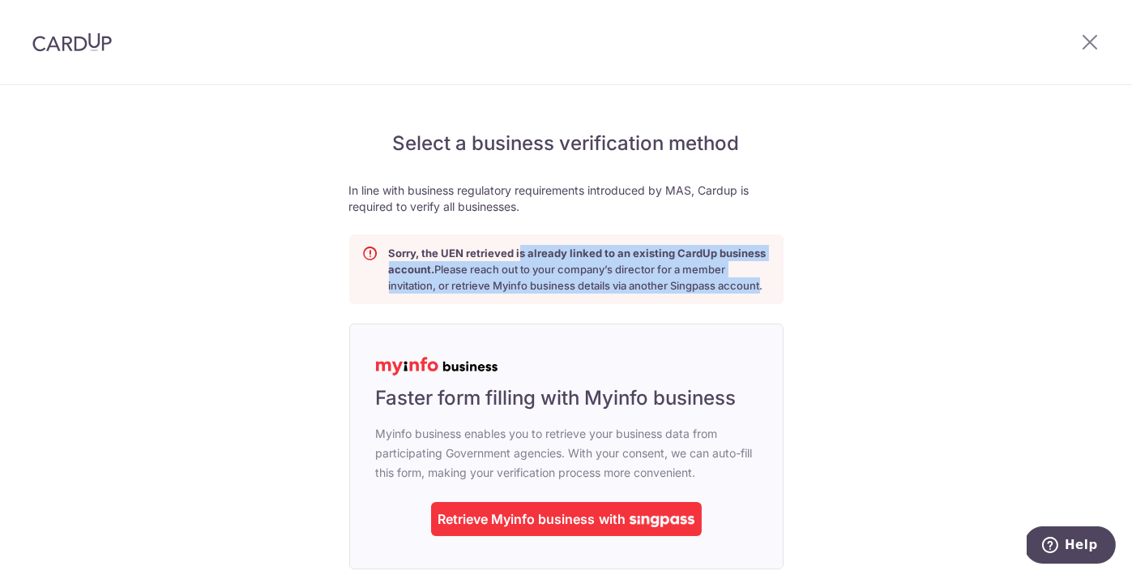
drag, startPoint x: 513, startPoint y: 246, endPoint x: 755, endPoint y: 288, distance: 245.2
click at [755, 288] on p "Sorry, the UEN retrieved is already linked to an existing CardUp business accou…" at bounding box center [579, 269] width 381 height 49
drag, startPoint x: 755, startPoint y: 288, endPoint x: 538, endPoint y: 246, distance: 220.5
click at [558, 251] on p "Sorry, the UEN retrieved is already linked to an existing CardUp business accou…" at bounding box center [579, 269] width 381 height 49
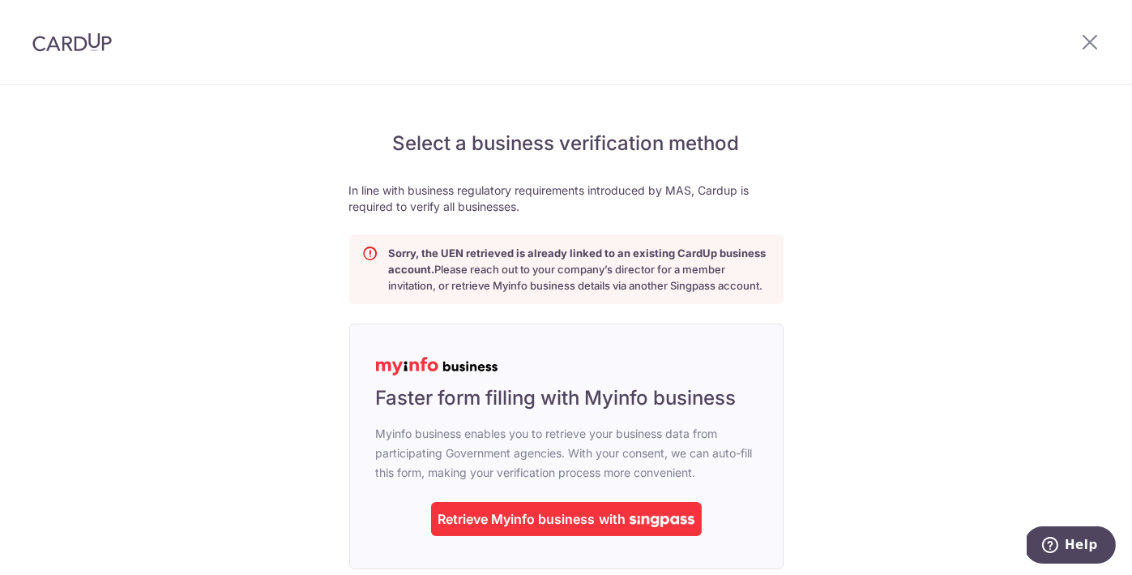
click at [537, 246] on b "Sorry, the UEN retrieved is already linked to an existing CardUp business accou…" at bounding box center [578, 260] width 378 height 29
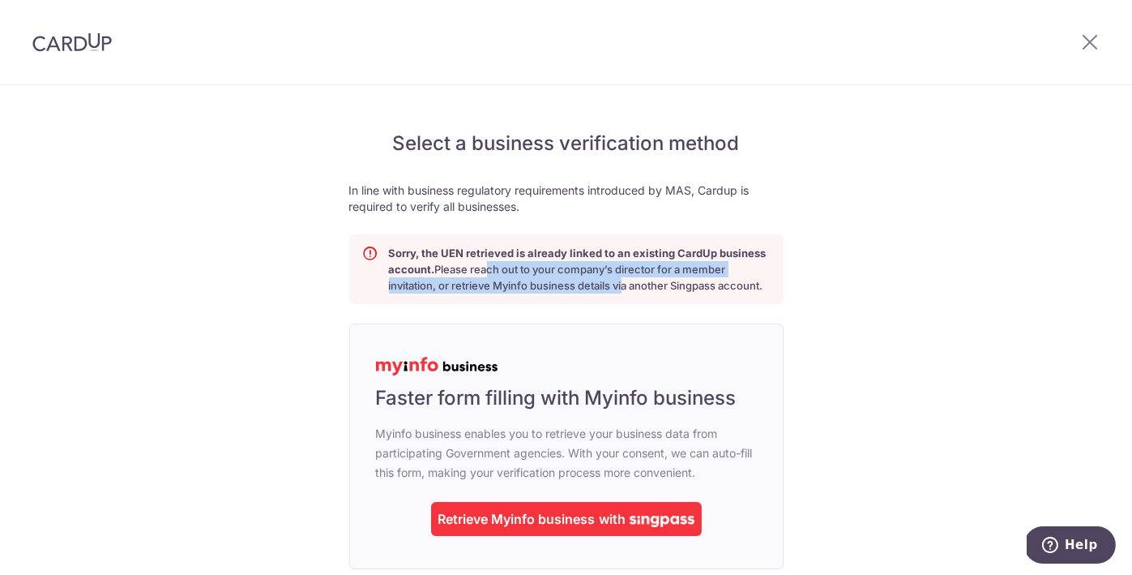
drag, startPoint x: 484, startPoint y: 272, endPoint x: 655, endPoint y: 279, distance: 171.2
click at [655, 279] on p "Sorry, the UEN retrieved is already linked to an existing CardUp business accou…" at bounding box center [579, 269] width 381 height 49
drag, startPoint x: 744, startPoint y: 279, endPoint x: 603, endPoint y: 253, distance: 143.4
click at [618, 259] on p "Sorry, the UEN retrieved is already linked to an existing CardUp business accou…" at bounding box center [579, 269] width 381 height 49
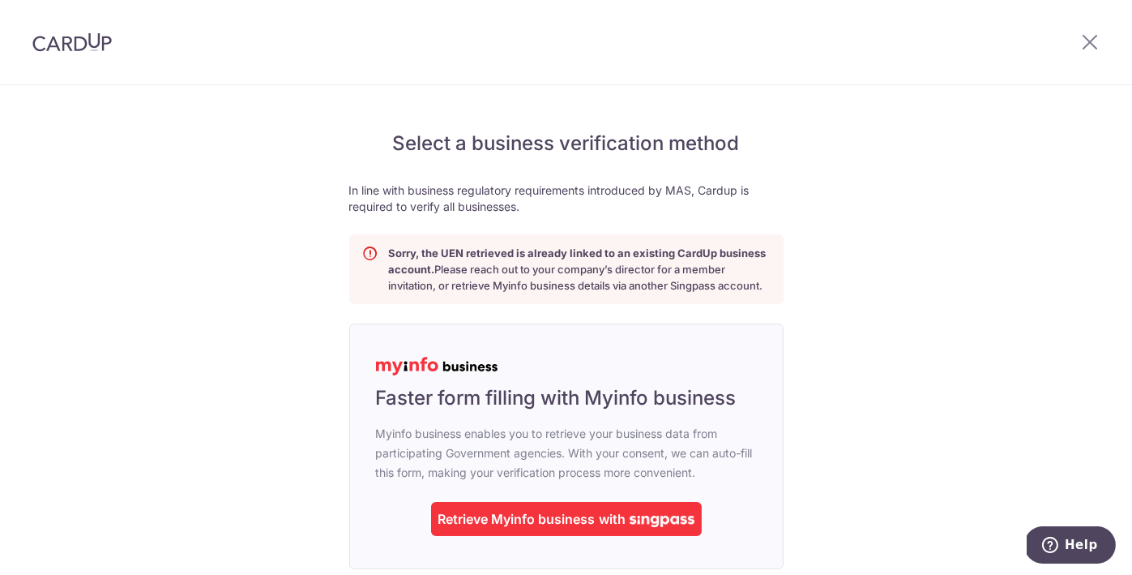
click at [603, 253] on b "Sorry, the UEN retrieved is already linked to an existing CardUp business accou…" at bounding box center [578, 260] width 378 height 29
drag, startPoint x: 541, startPoint y: 267, endPoint x: 723, endPoint y: 277, distance: 181.9
click at [723, 277] on p "Sorry, the UEN retrieved is already linked to an existing CardUp business accou…" at bounding box center [579, 269] width 381 height 49
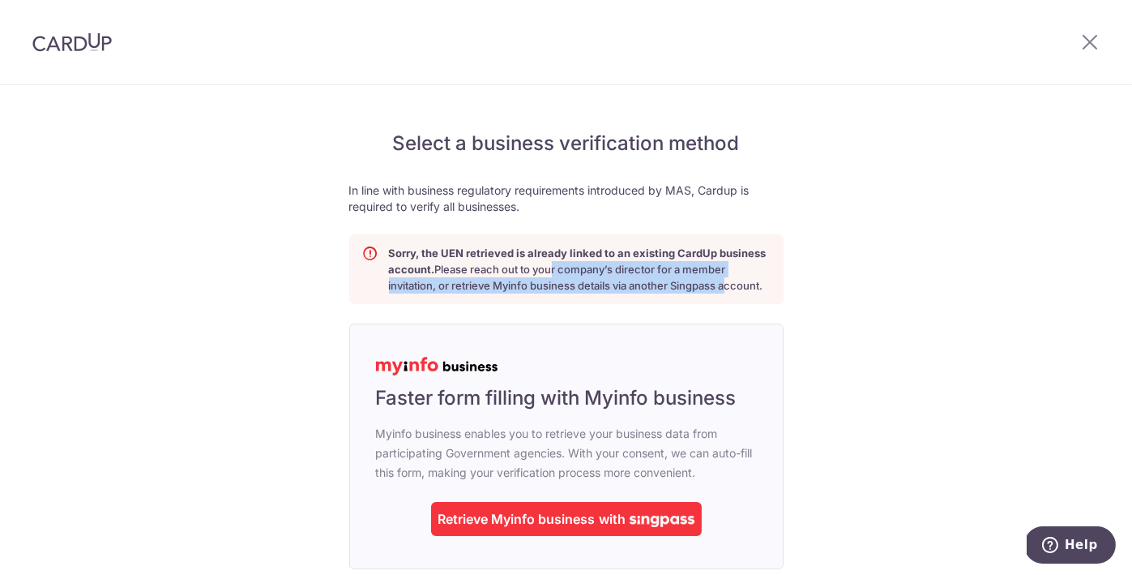
click at [723, 277] on p "Sorry, the UEN retrieved is already linked to an existing CardUp business accou…" at bounding box center [579, 269] width 381 height 49
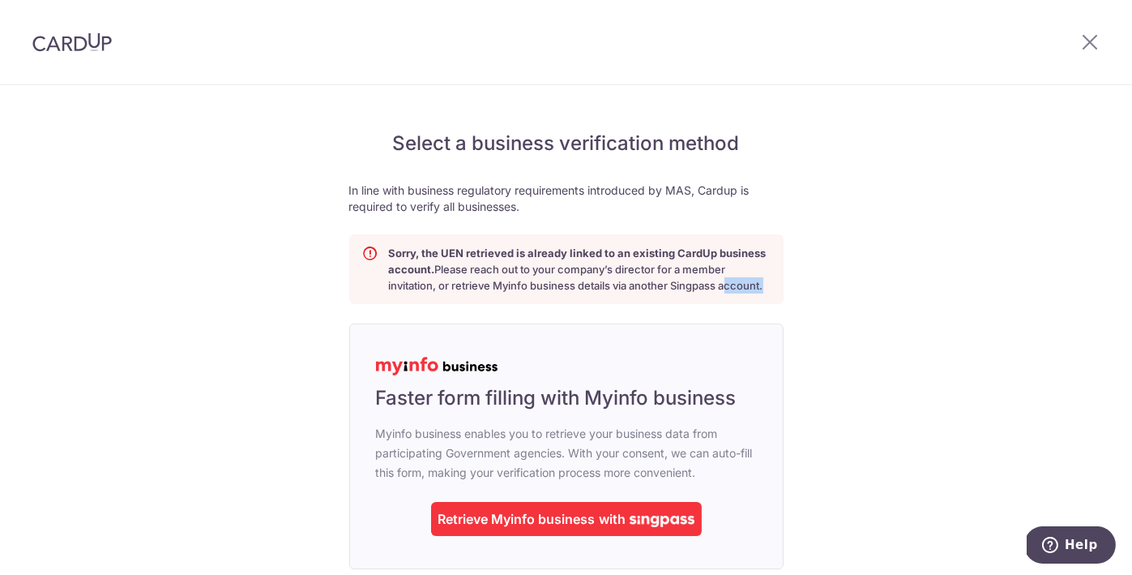
click at [723, 277] on p "Sorry, the UEN retrieved is already linked to an existing CardUp business accou…" at bounding box center [579, 269] width 381 height 49
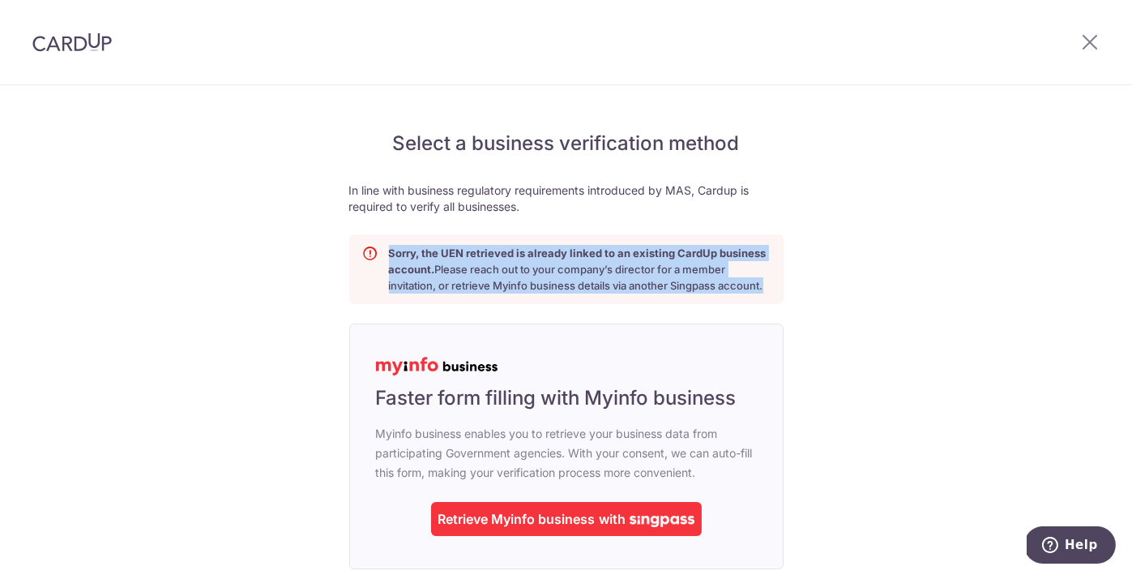
click at [723, 277] on p "Sorry, the UEN retrieved is already linked to an existing CardUp business accou…" at bounding box center [579, 269] width 381 height 49
click at [493, 280] on p "Sorry, the UEN retrieved is already linked to an existing CardUp business accou…" at bounding box center [579, 269] width 381 height 49
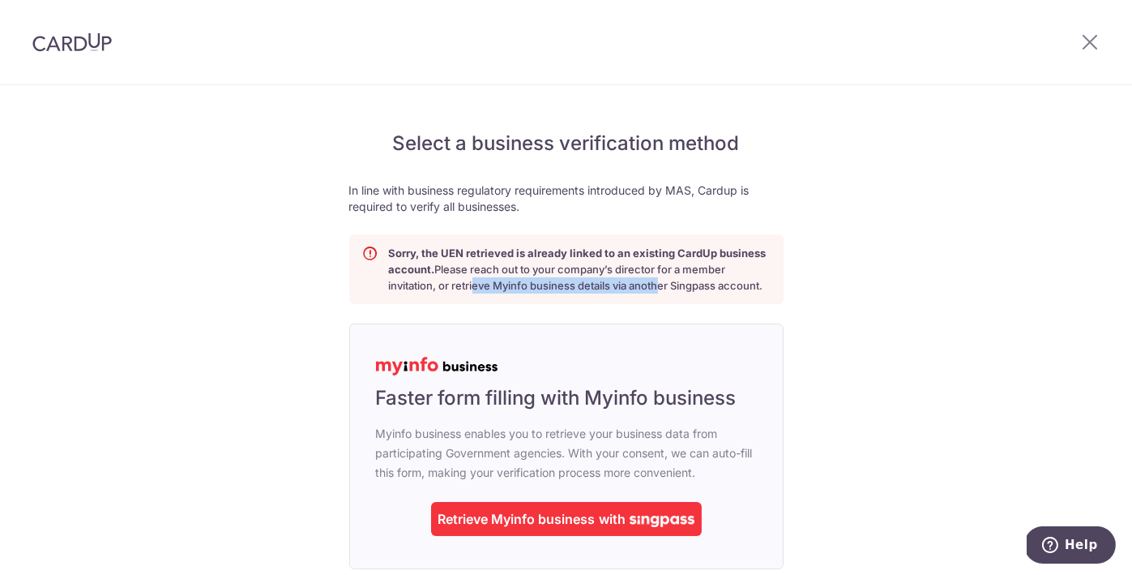
drag, startPoint x: 465, startPoint y: 288, endPoint x: 653, endPoint y: 278, distance: 188.3
click at [653, 278] on p "Sorry, the UEN retrieved is already linked to an existing CardUp business accou…" at bounding box center [579, 269] width 381 height 49
drag, startPoint x: 480, startPoint y: 255, endPoint x: 577, endPoint y: 265, distance: 97.7
click at [577, 265] on p "Sorry, the UEN retrieved is already linked to an existing CardUp business accou…" at bounding box center [579, 269] width 381 height 49
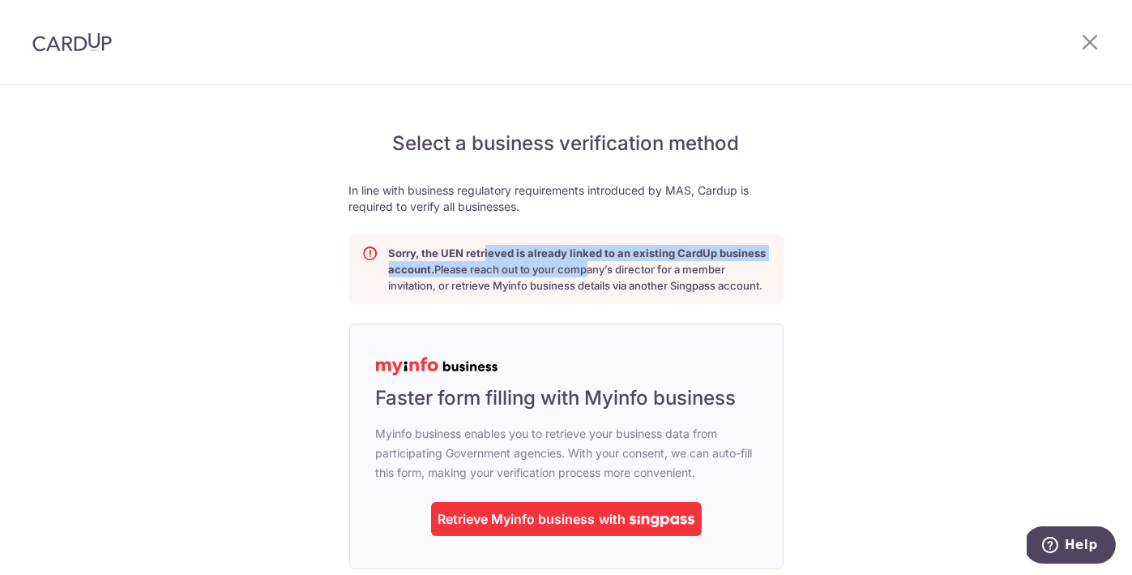
click at [577, 265] on p "Sorry, the UEN retrieved is already linked to an existing CardUp business accou…" at bounding box center [579, 269] width 381 height 49
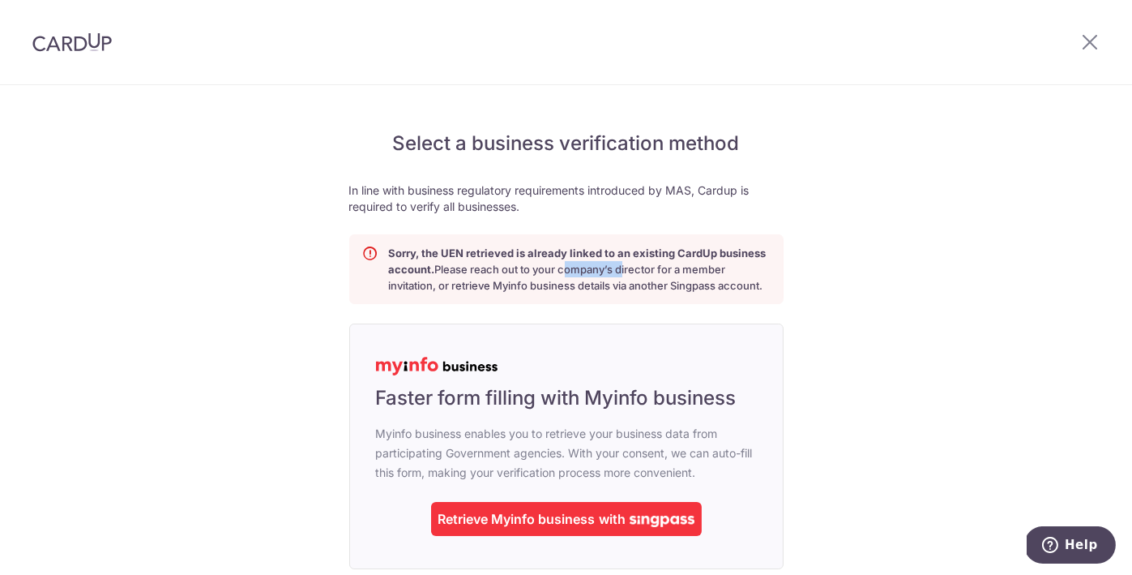
click at [577, 265] on p "Sorry, the UEN retrieved is already linked to an existing CardUp business accou…" at bounding box center [579, 269] width 381 height 49
drag, startPoint x: 579, startPoint y: 296, endPoint x: 577, endPoint y: 264, distance: 31.7
click at [577, 277] on div "Sorry, the UEN retrieved is already linked to an existing CardUp business accou…" at bounding box center [566, 269] width 434 height 70
click at [575, 256] on b "Sorry, the UEN retrieved is already linked to an existing CardUp business accou…" at bounding box center [578, 260] width 378 height 29
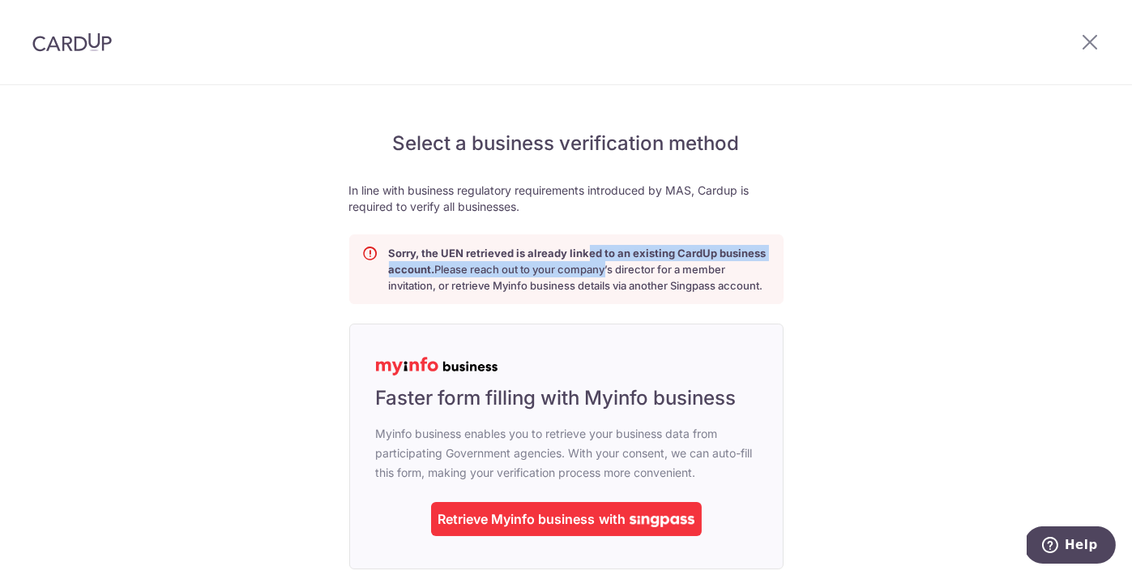
click at [614, 287] on p "Sorry, the UEN retrieved is already linked to an existing CardUp business accou…" at bounding box center [579, 269] width 381 height 49
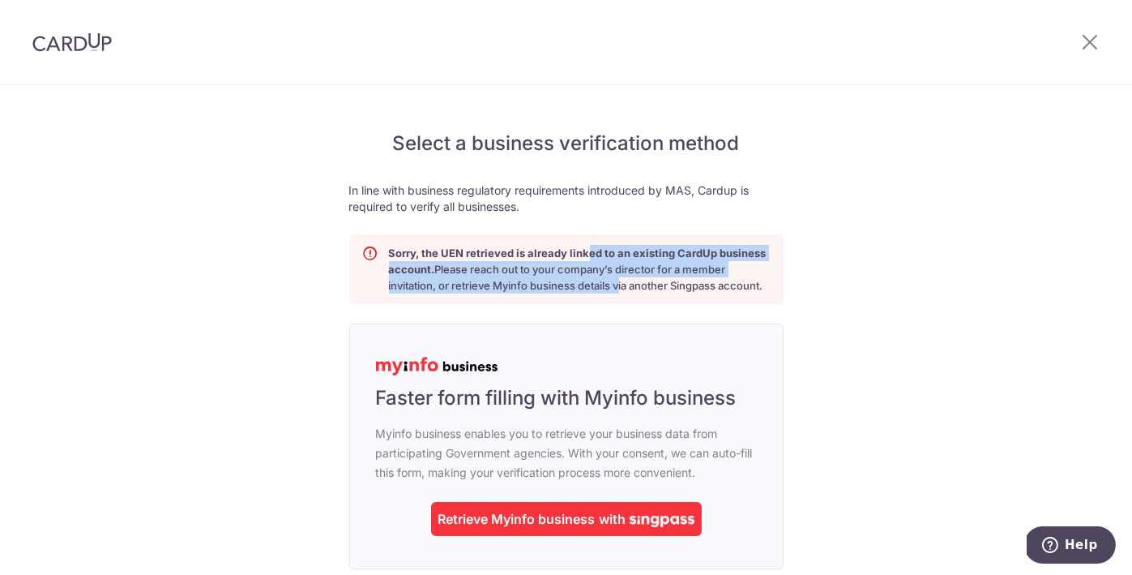
click at [614, 287] on p "Sorry, the UEN retrieved is already linked to an existing CardUp business accou…" at bounding box center [579, 269] width 381 height 49
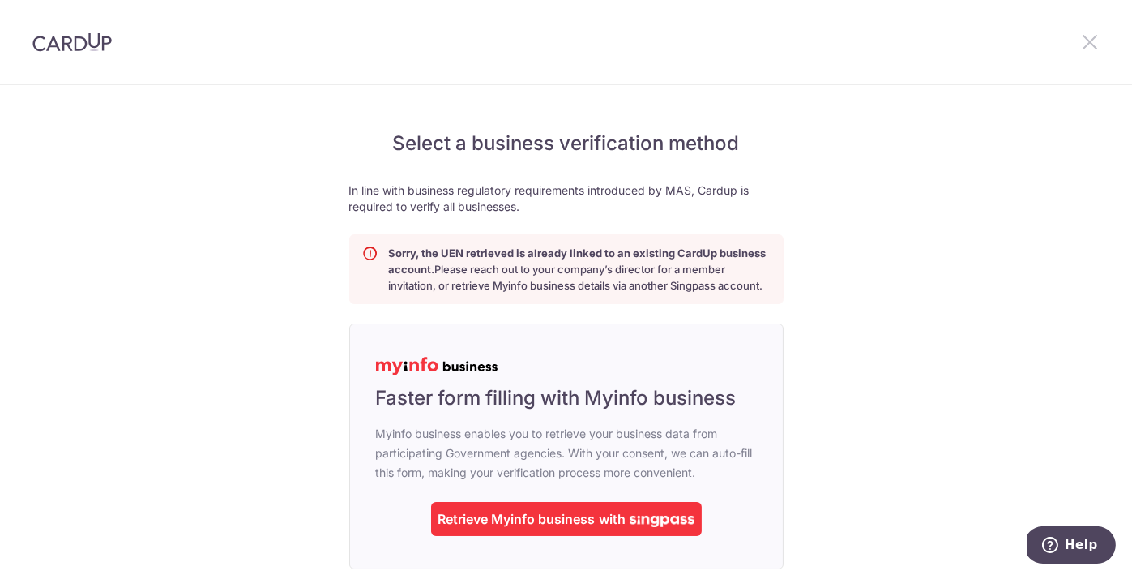
click at [1087, 33] on icon at bounding box center [1089, 42] width 19 height 20
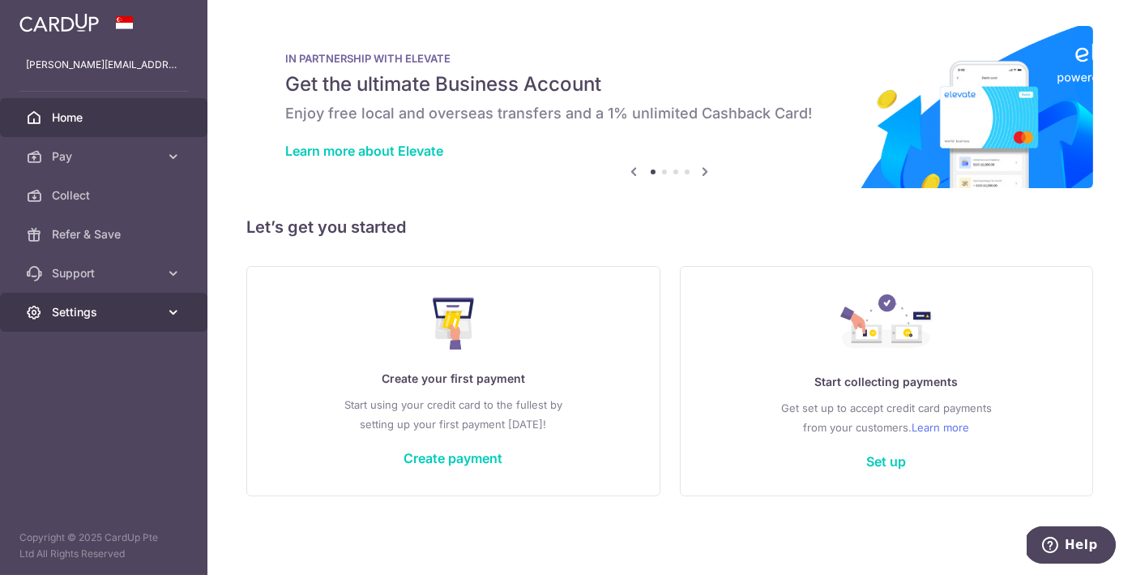
click at [69, 317] on span "Settings" at bounding box center [105, 312] width 107 height 16
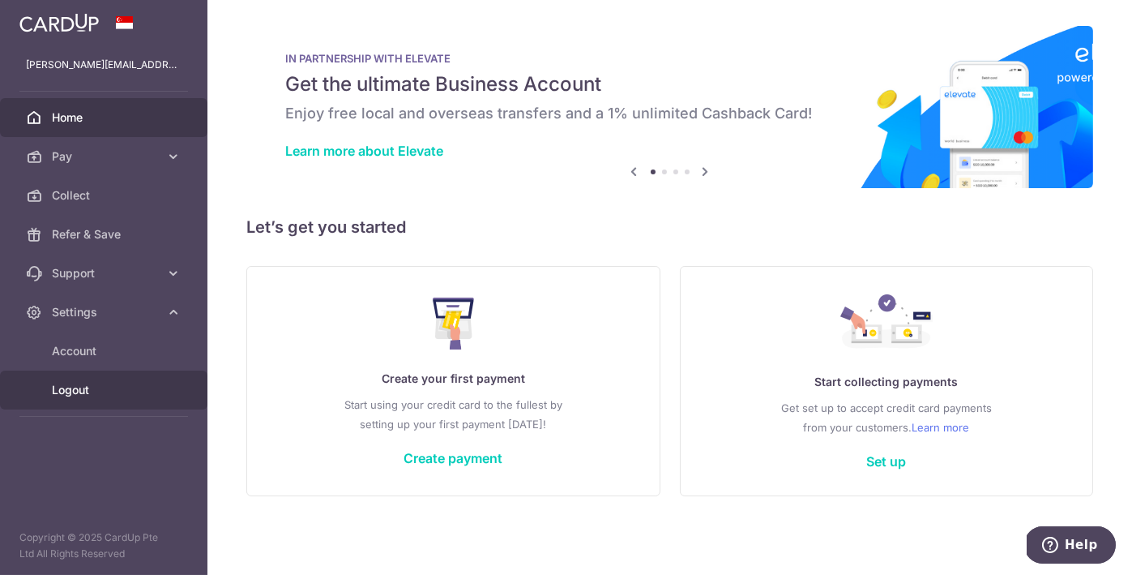
click at [95, 388] on span "Logout" at bounding box center [105, 390] width 107 height 16
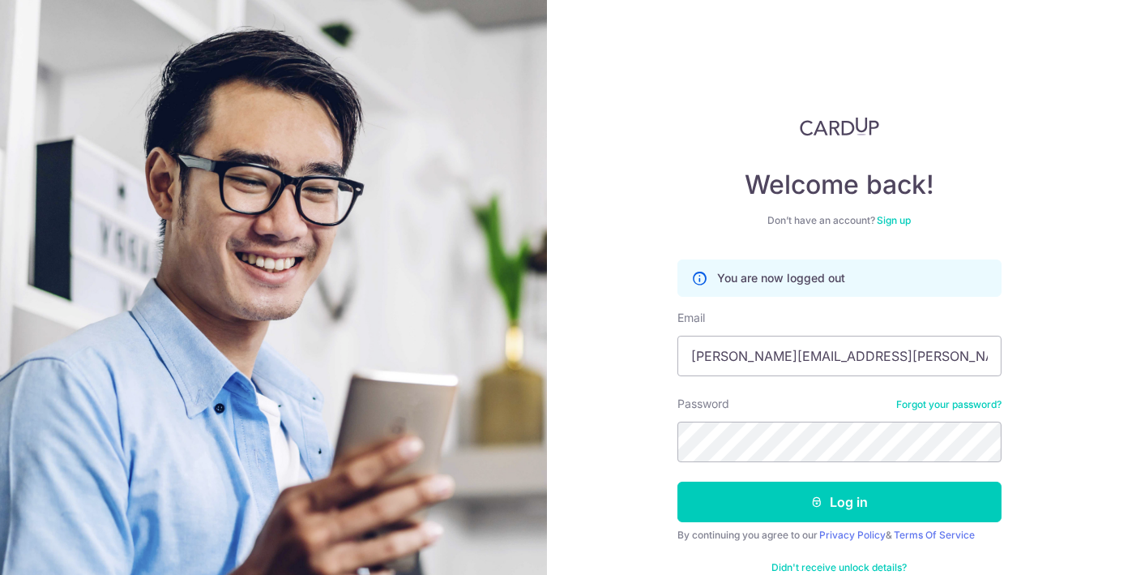
drag, startPoint x: 588, startPoint y: 0, endPoint x: 883, endPoint y: 331, distance: 444.3
click at [883, 331] on div "Email [PERSON_NAME][EMAIL_ADDRESS][PERSON_NAME][DOMAIN_NAME]" at bounding box center [840, 343] width 324 height 66
drag, startPoint x: 888, startPoint y: 358, endPoint x: 901, endPoint y: 366, distance: 15.6
click at [888, 358] on input "[PERSON_NAME][EMAIL_ADDRESS][PERSON_NAME][DOMAIN_NAME]" at bounding box center [840, 356] width 324 height 41
type input "[EMAIL_ADDRESS][DOMAIN_NAME]"
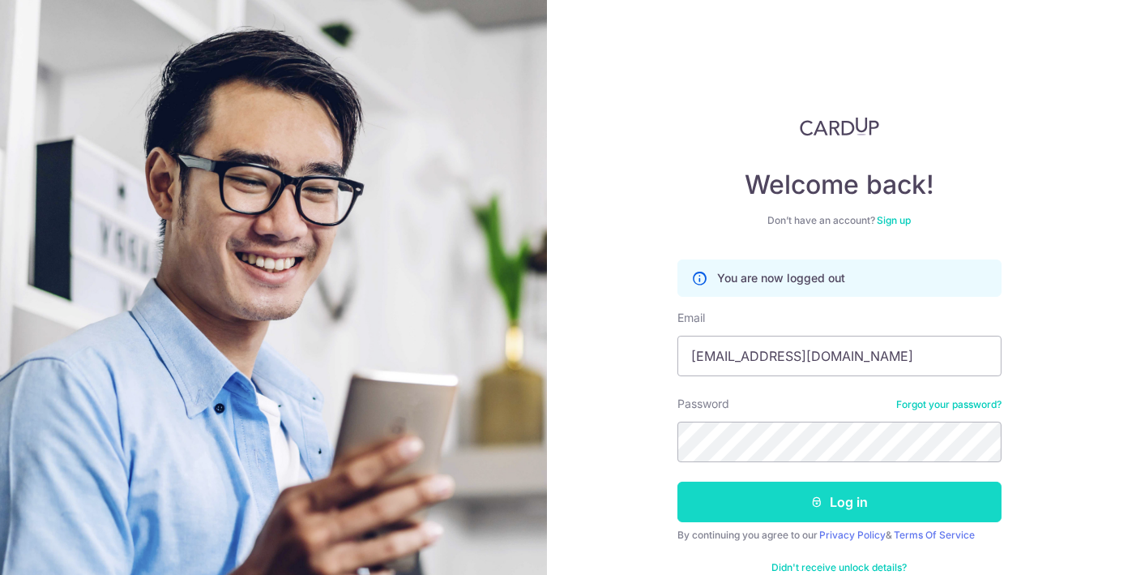
click at [869, 485] on button "Log in" at bounding box center [840, 501] width 324 height 41
